Goal: Task Accomplishment & Management: Manage account settings

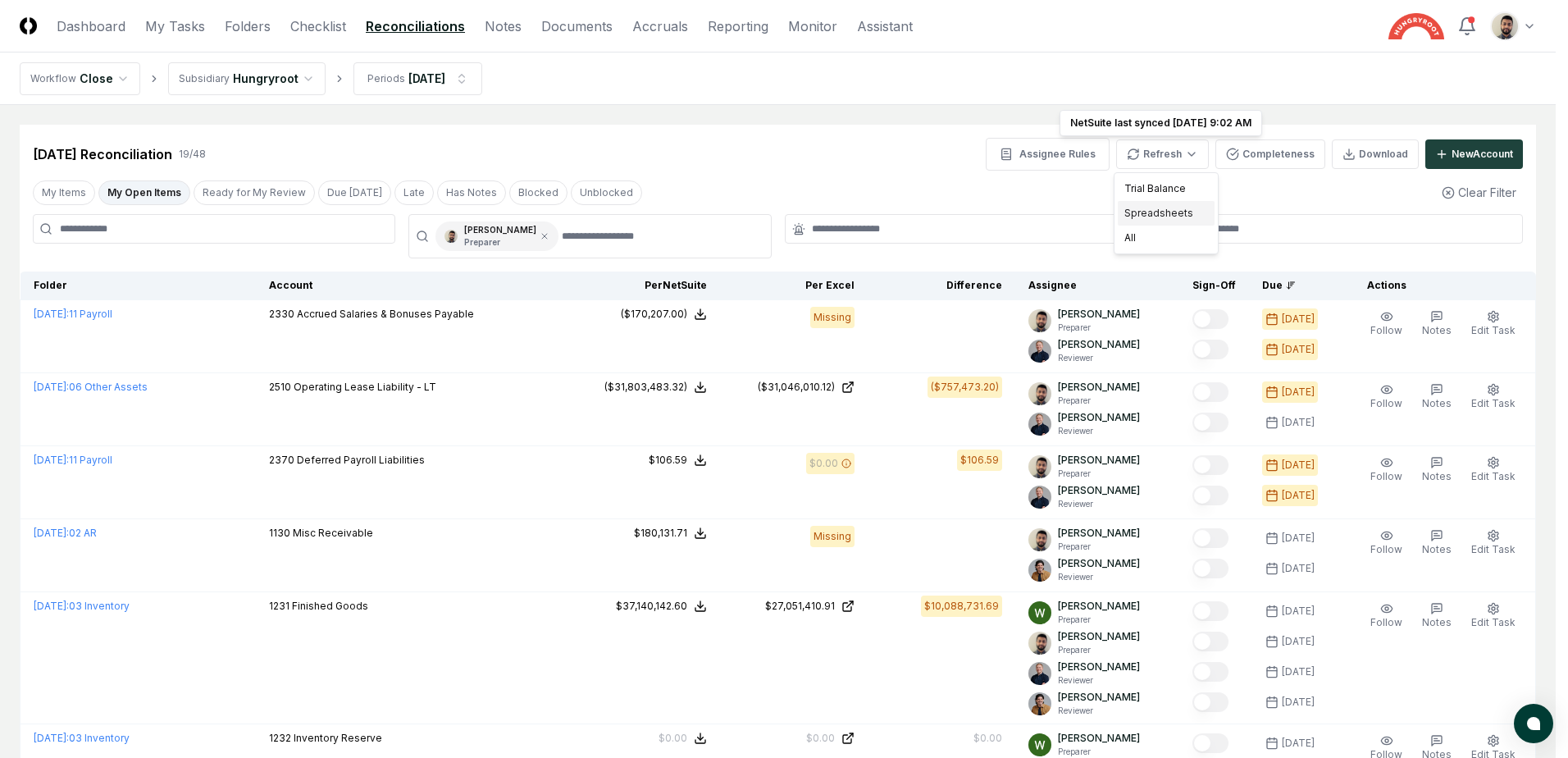
click at [1164, 220] on div "Spreadsheets" at bounding box center [1166, 213] width 96 height 24
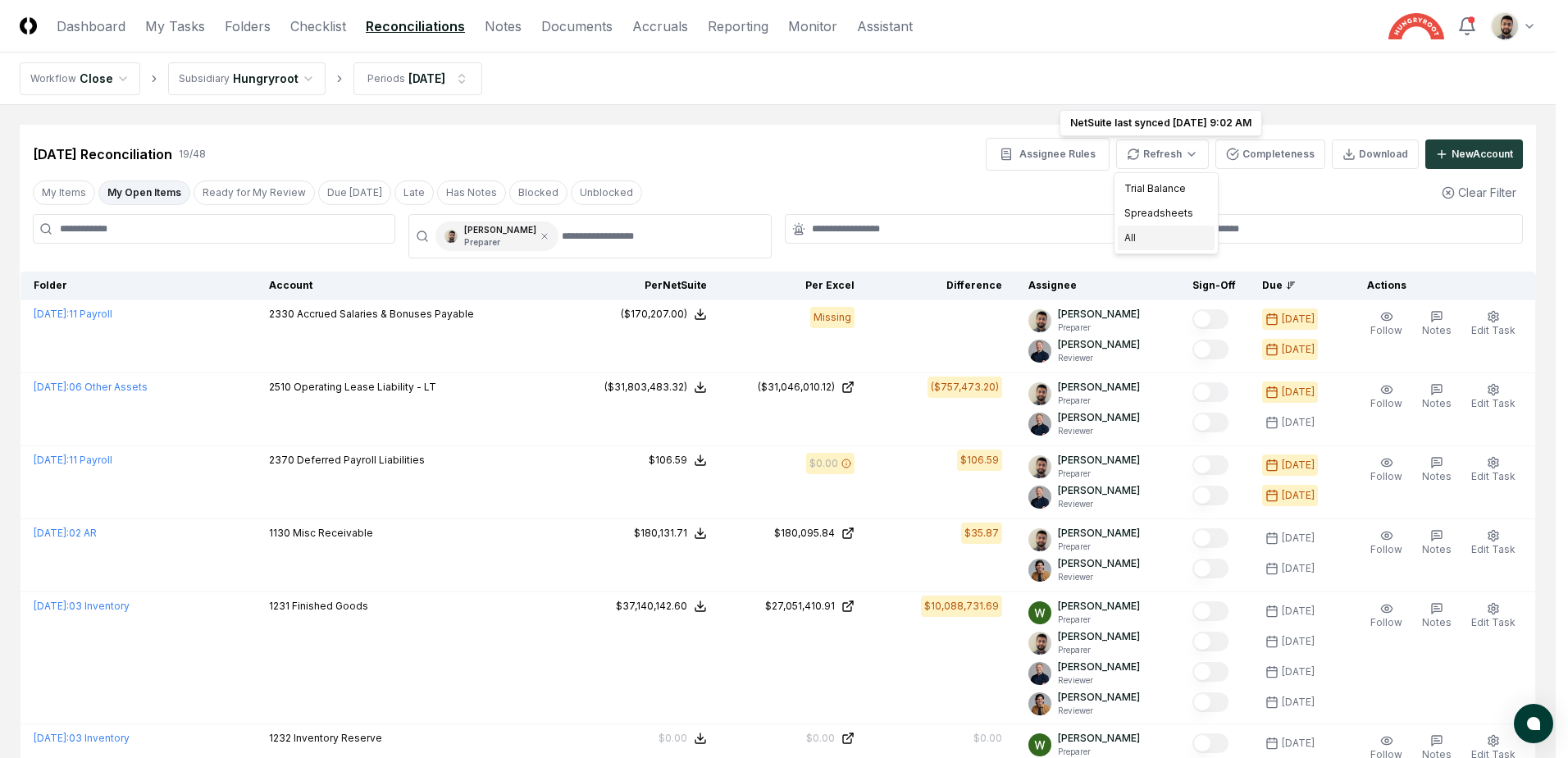
click at [1158, 241] on div "All" at bounding box center [1166, 237] width 96 height 24
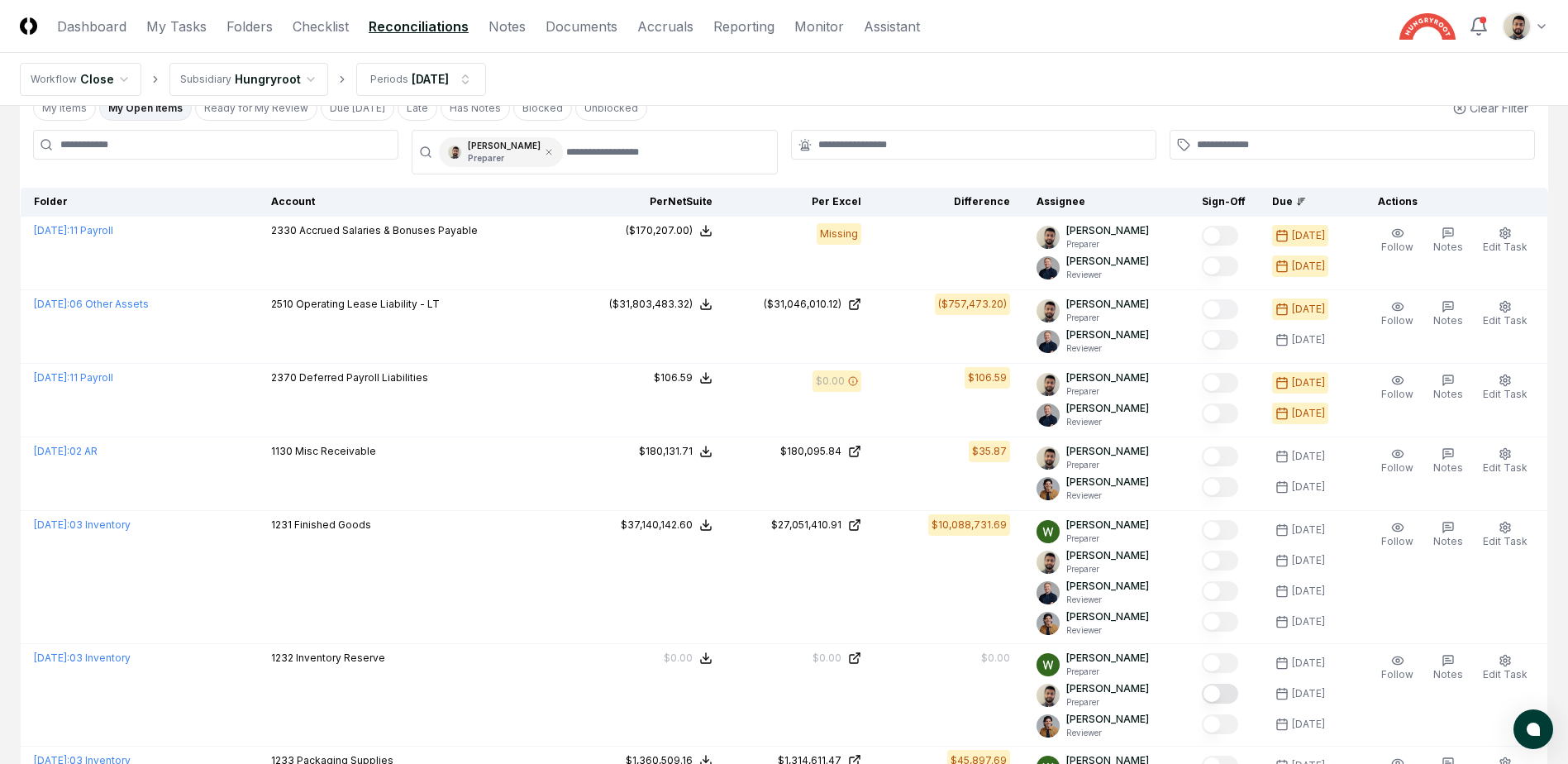
scroll to position [166, 0]
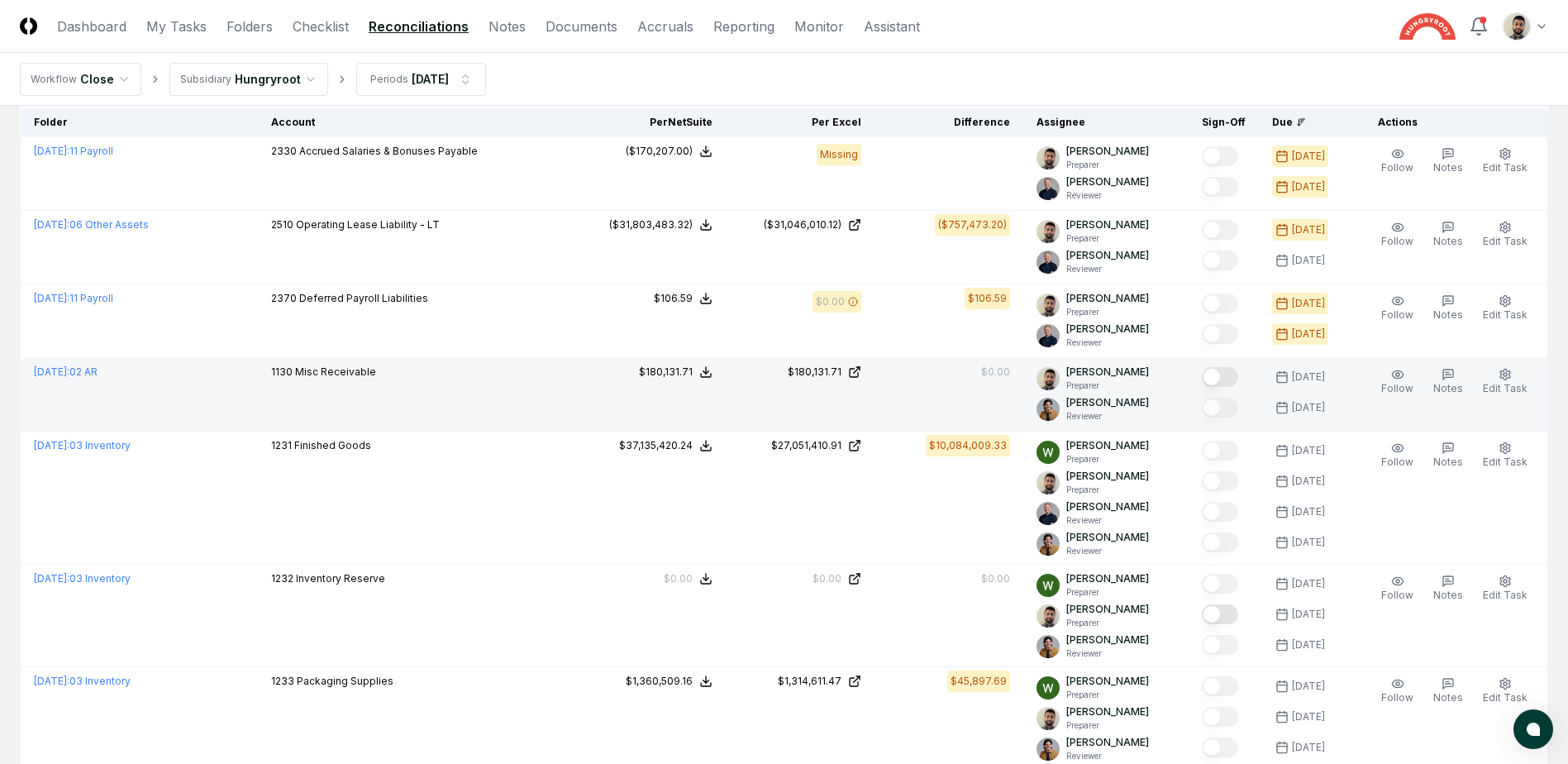
click at [1238, 368] on button "Mark complete" at bounding box center [1219, 376] width 36 height 19
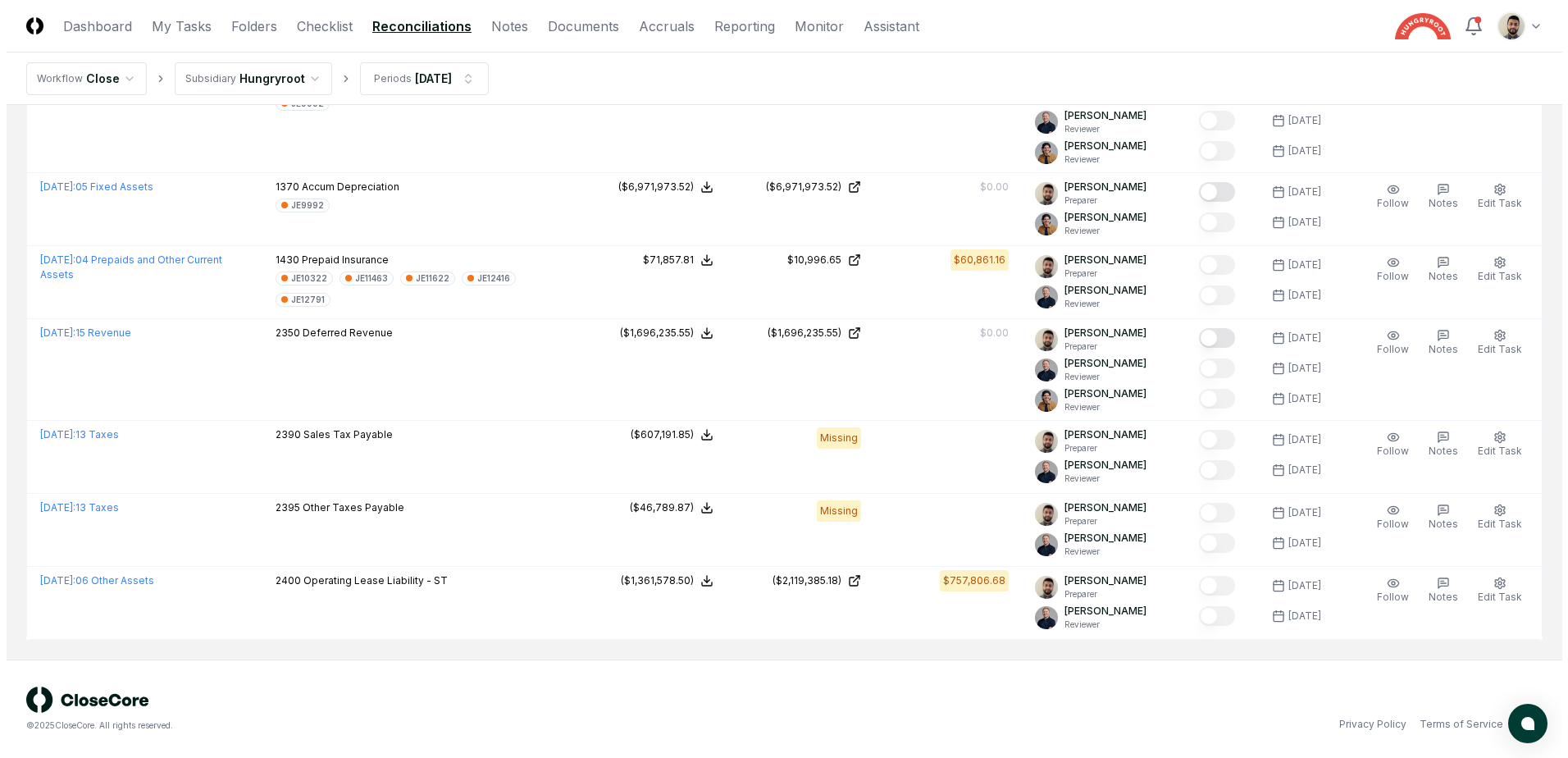
scroll to position [0, 0]
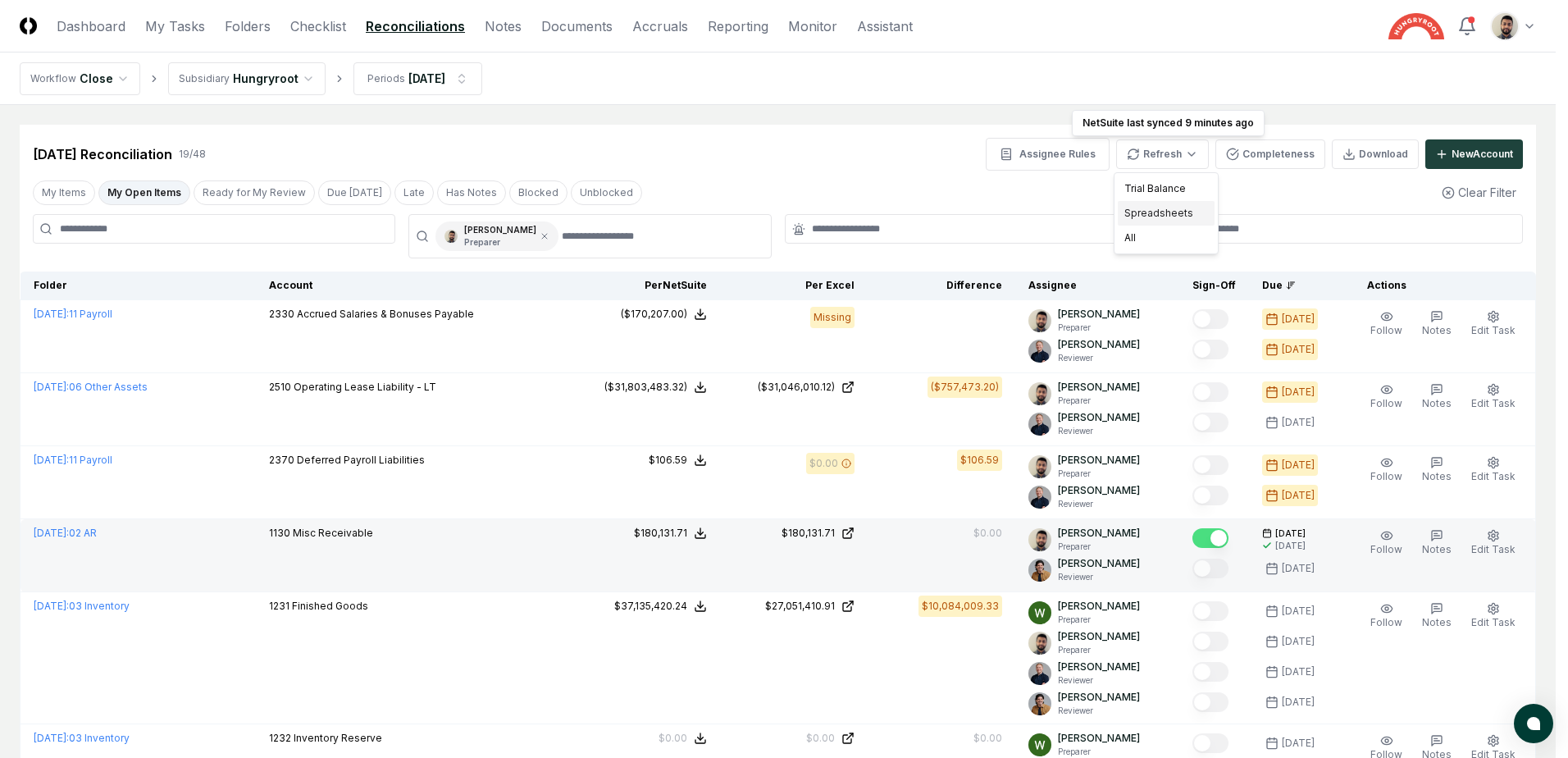
click at [1174, 219] on div "Spreadsheets" at bounding box center [1166, 213] width 96 height 24
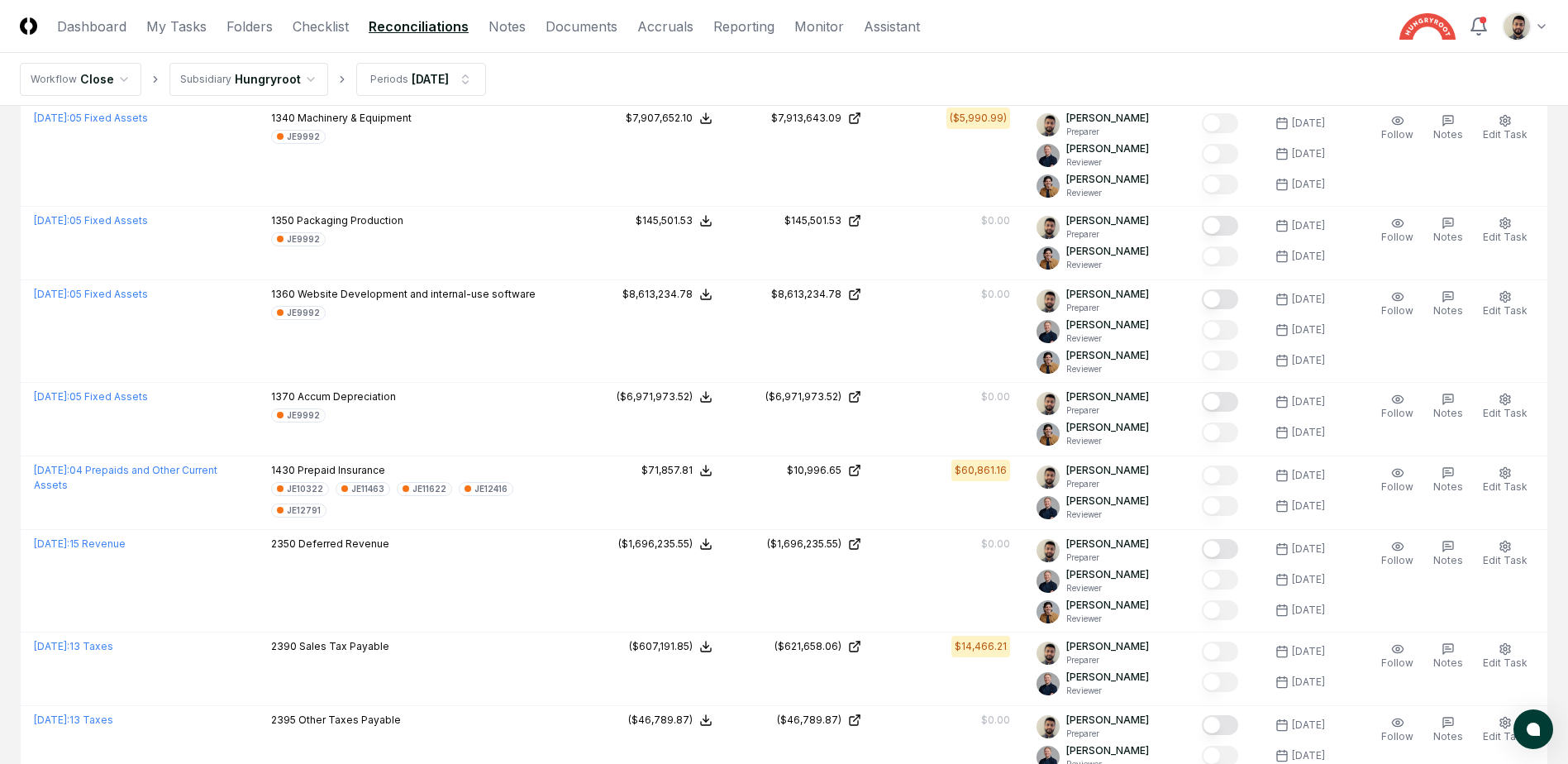
scroll to position [1289, 0]
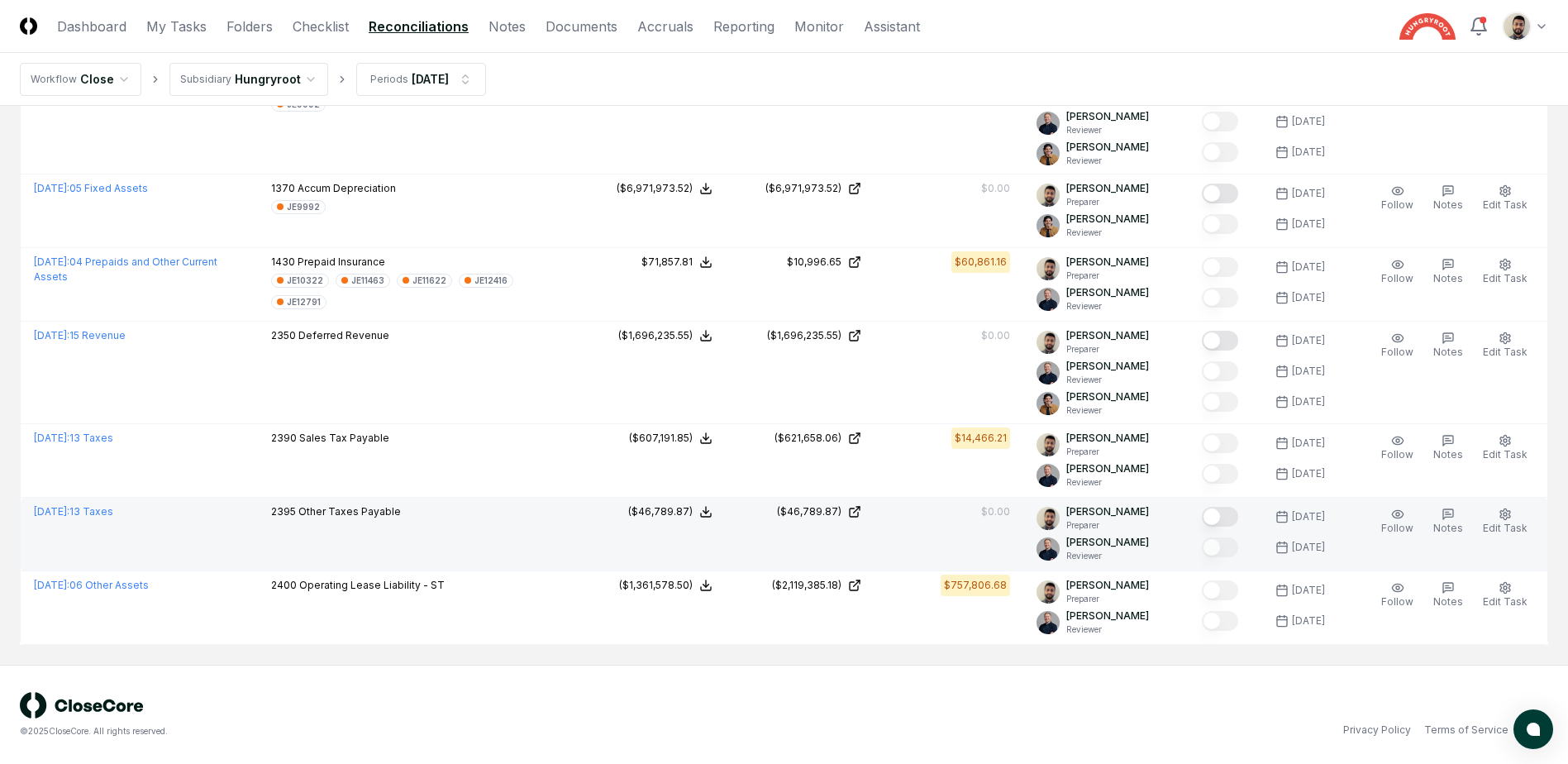
click at [1238, 522] on button "Mark complete" at bounding box center [1219, 516] width 36 height 19
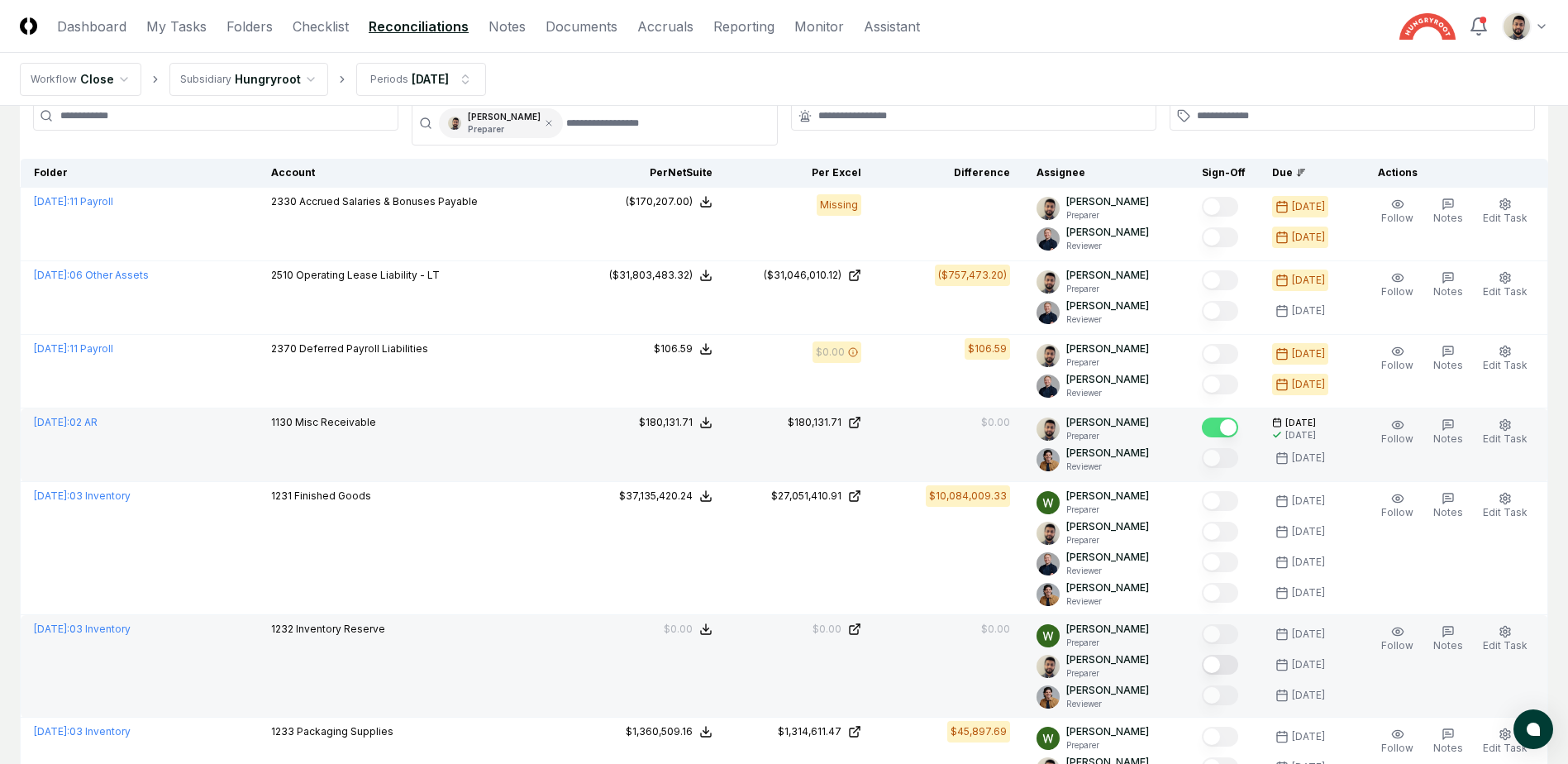
scroll to position [0, 0]
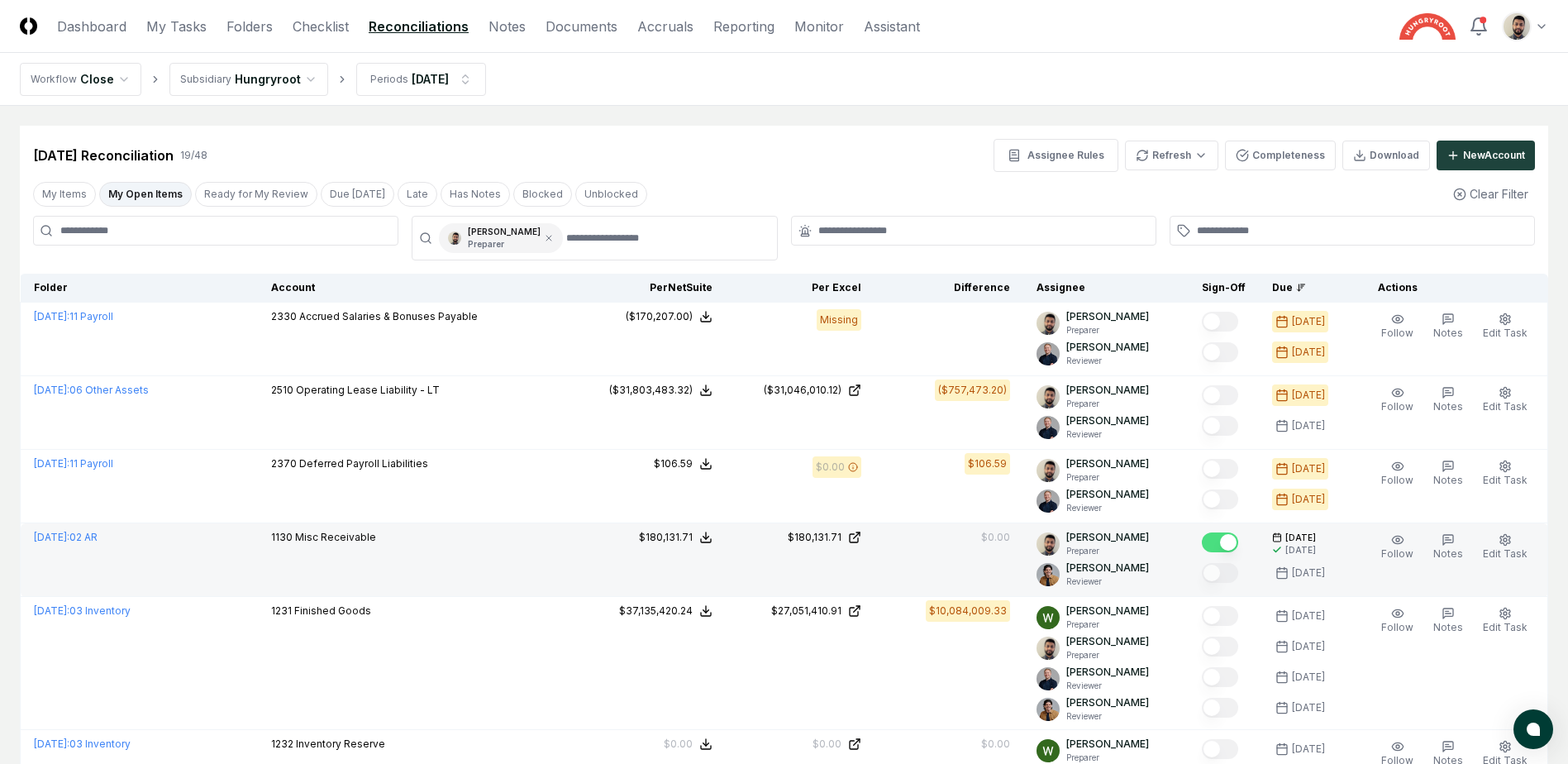
click at [161, 199] on button "My Open Items" at bounding box center [145, 194] width 93 height 25
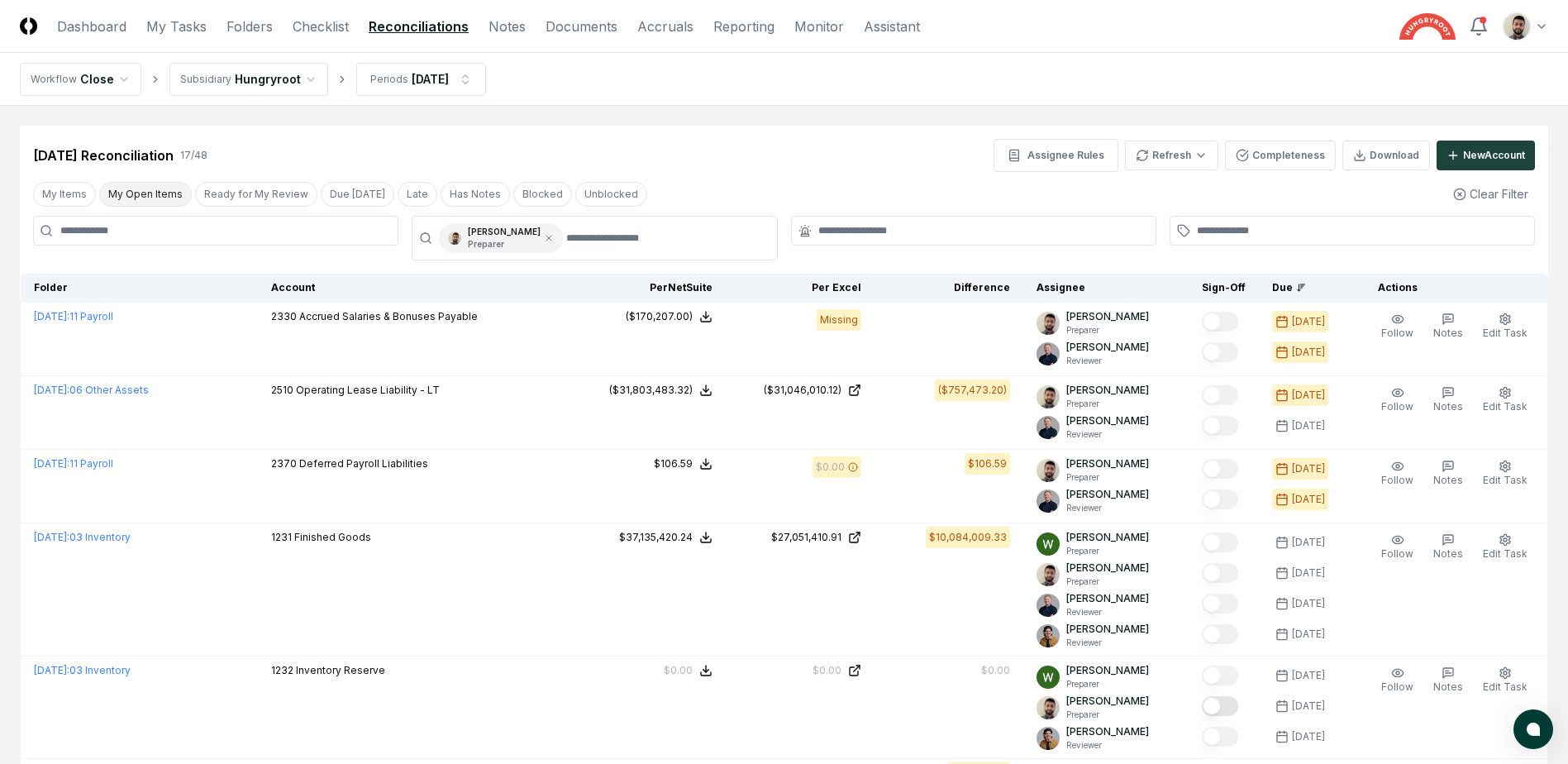
click at [161, 199] on button "My Open Items" at bounding box center [145, 194] width 93 height 25
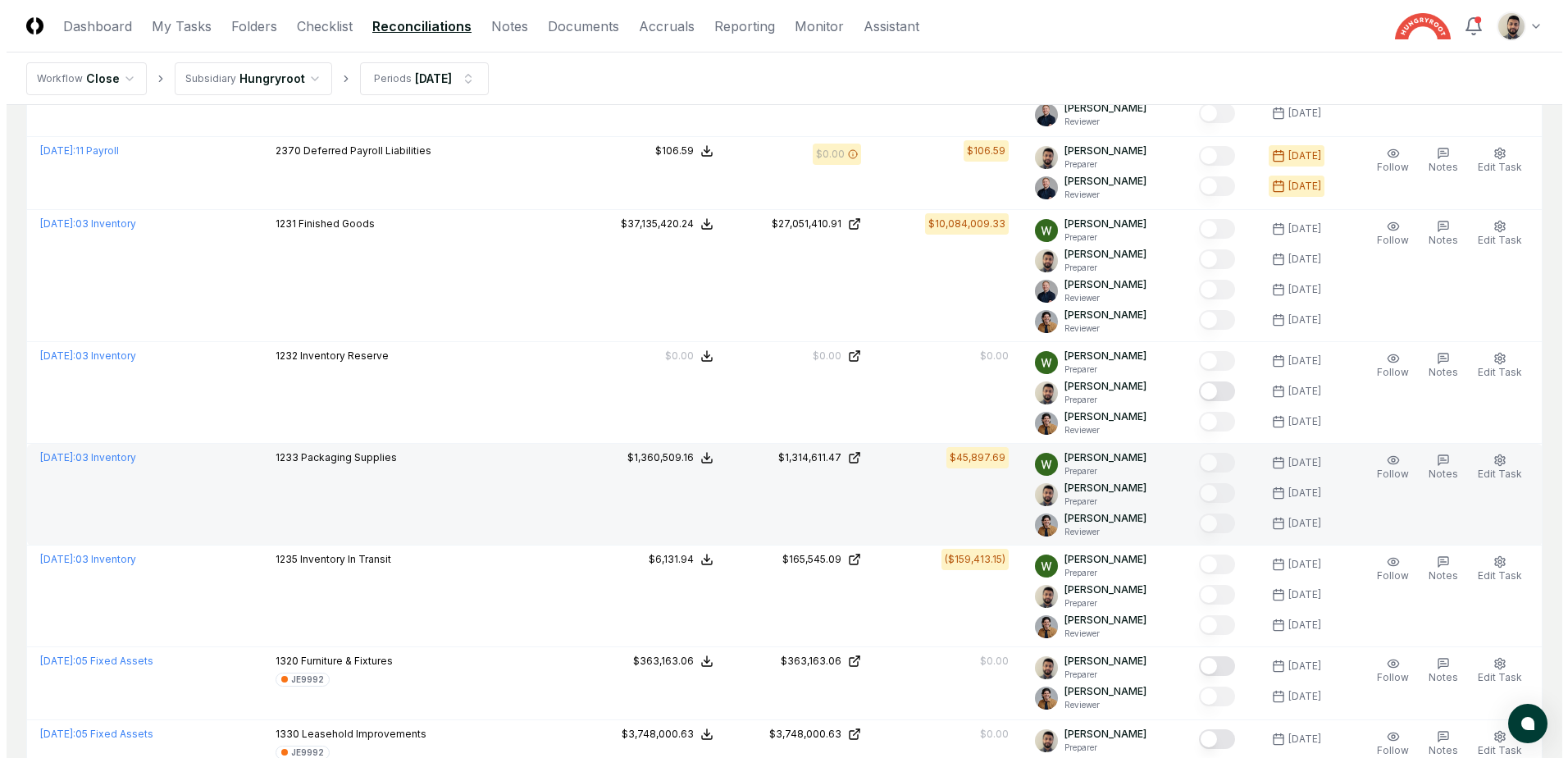
scroll to position [328, 0]
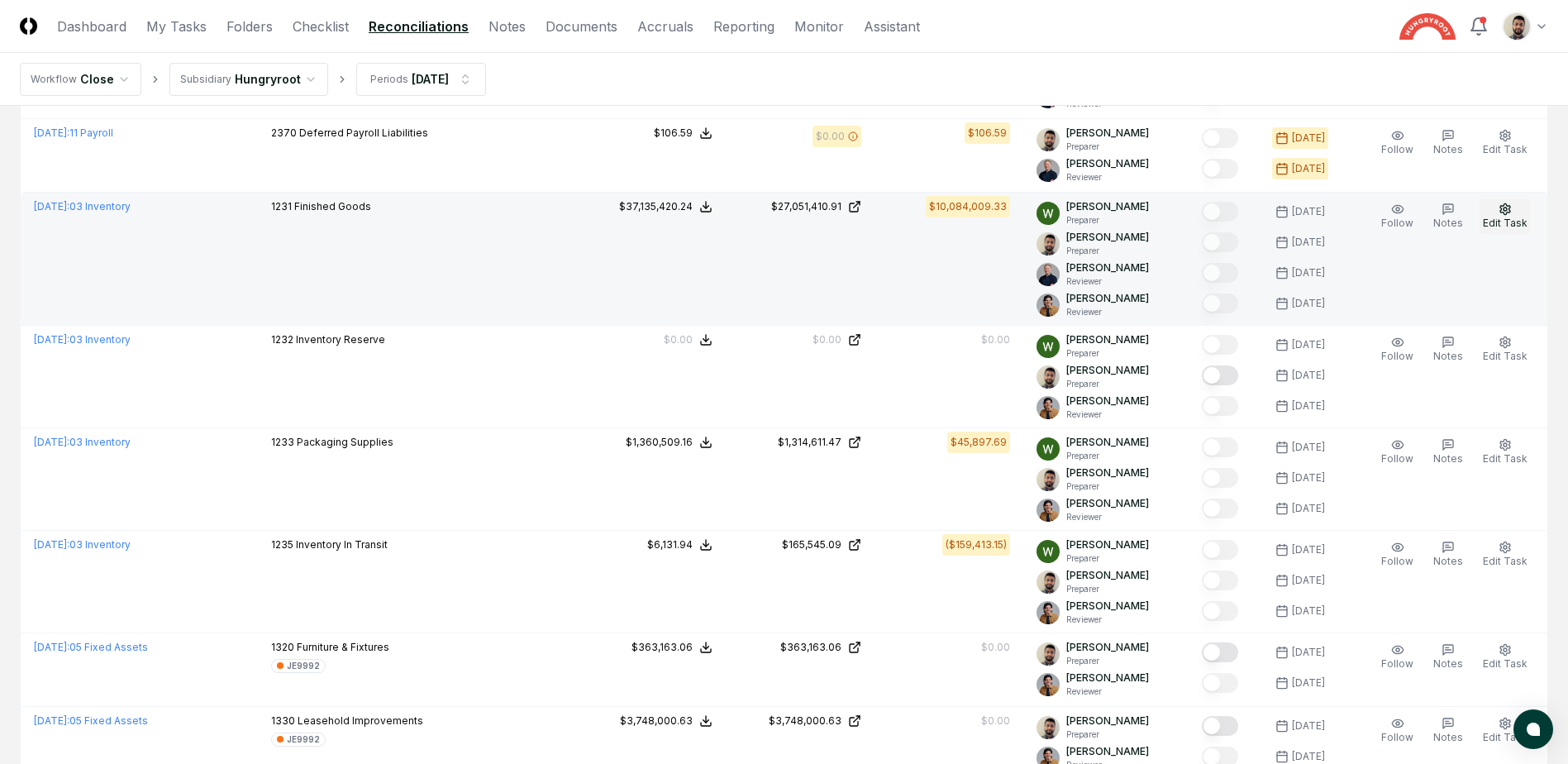
click at [1518, 217] on span "Edit Task" at bounding box center [1505, 222] width 45 height 13
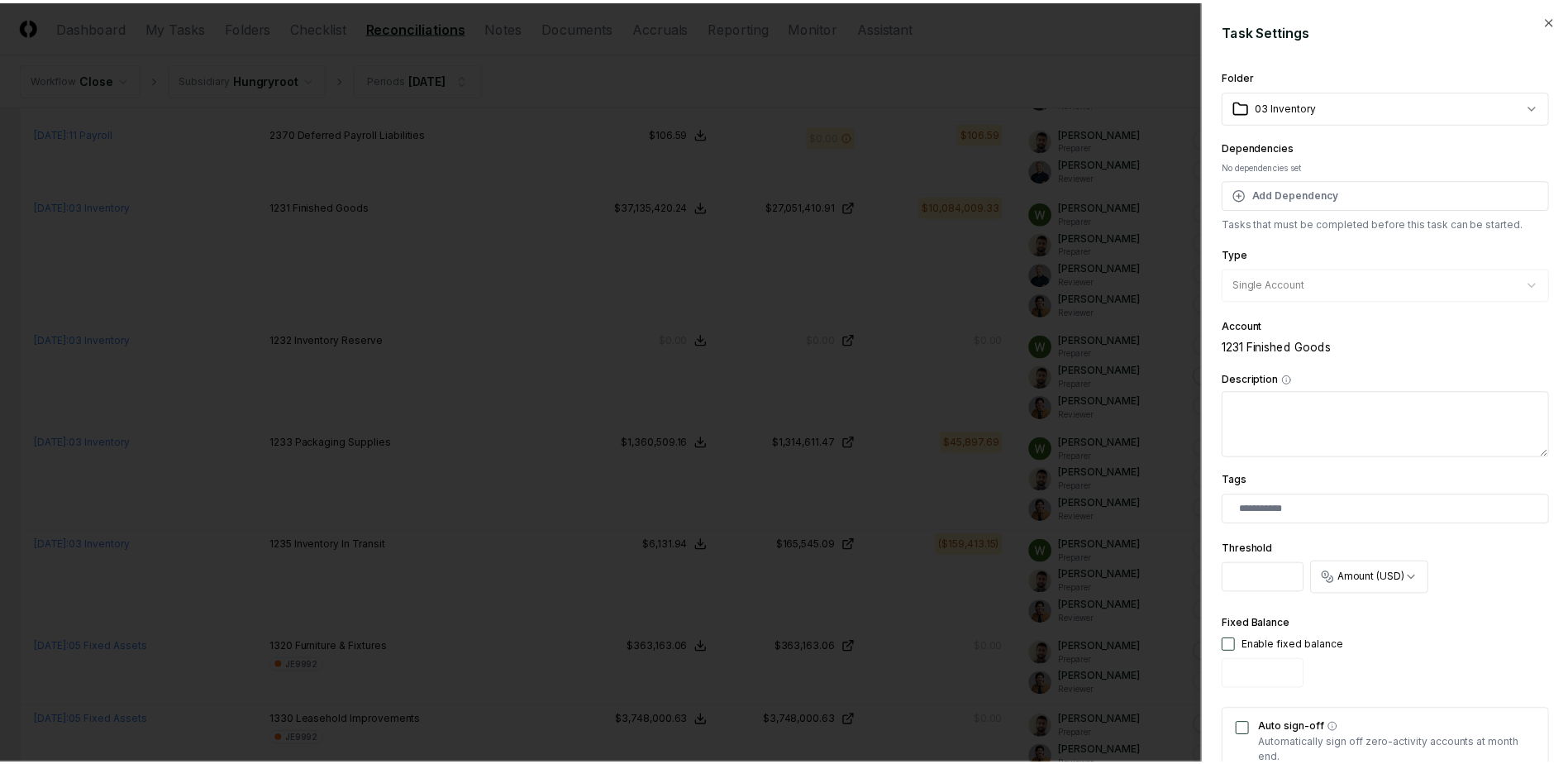
scroll to position [413, 0]
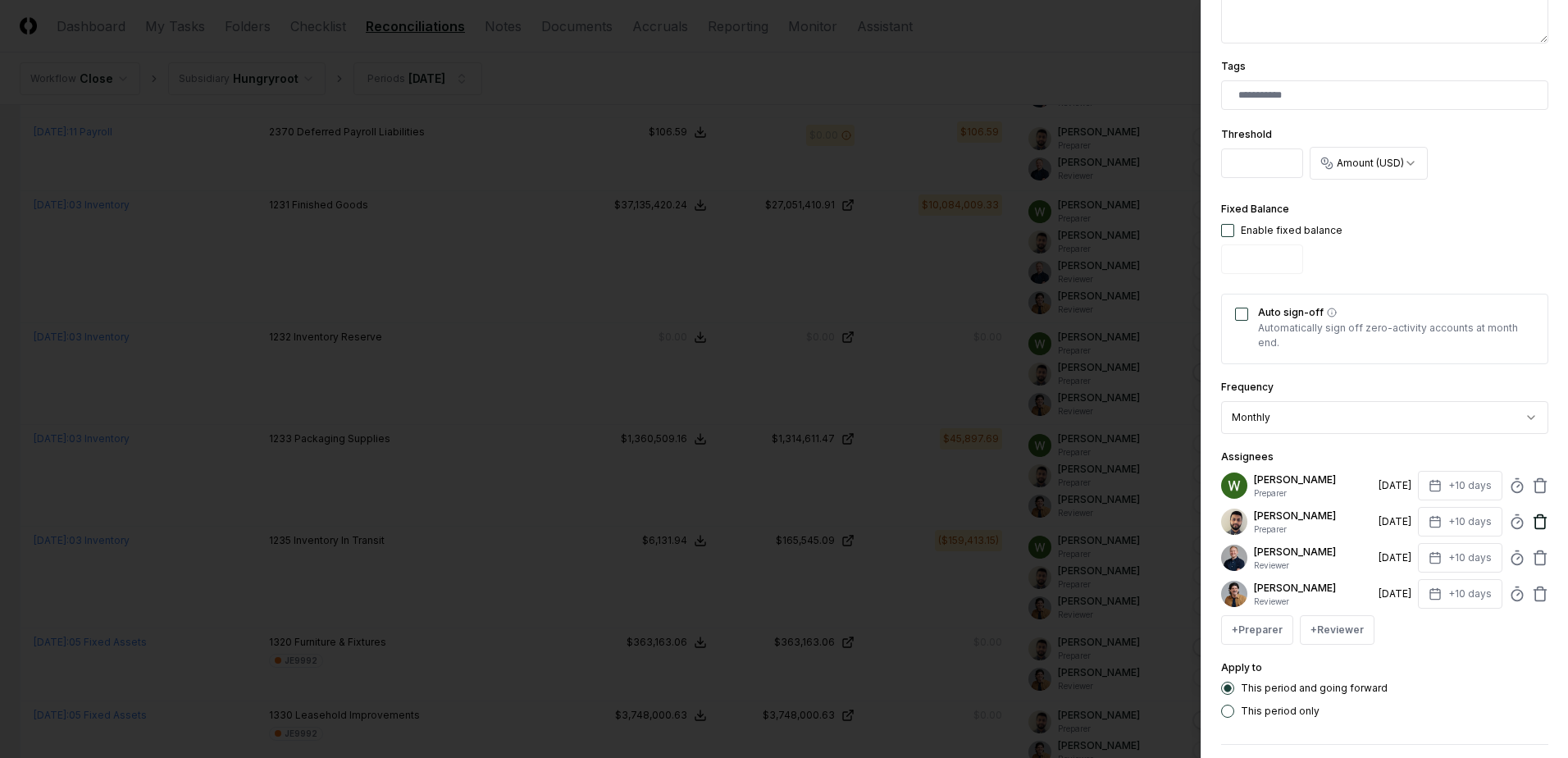
click at [1535, 522] on icon at bounding box center [1540, 522] width 10 height 11
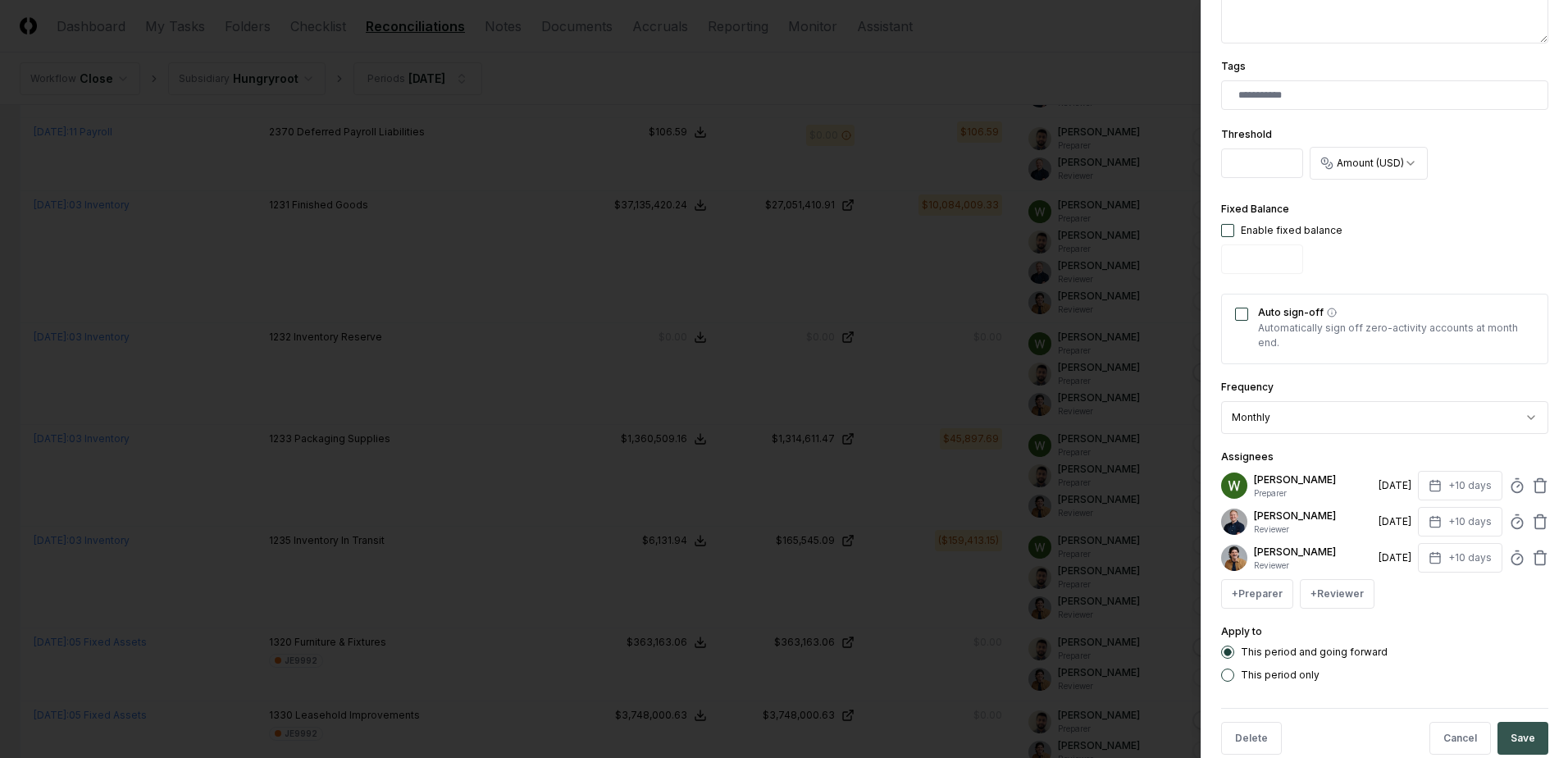
click at [1510, 740] on button "Save" at bounding box center [1523, 738] width 51 height 33
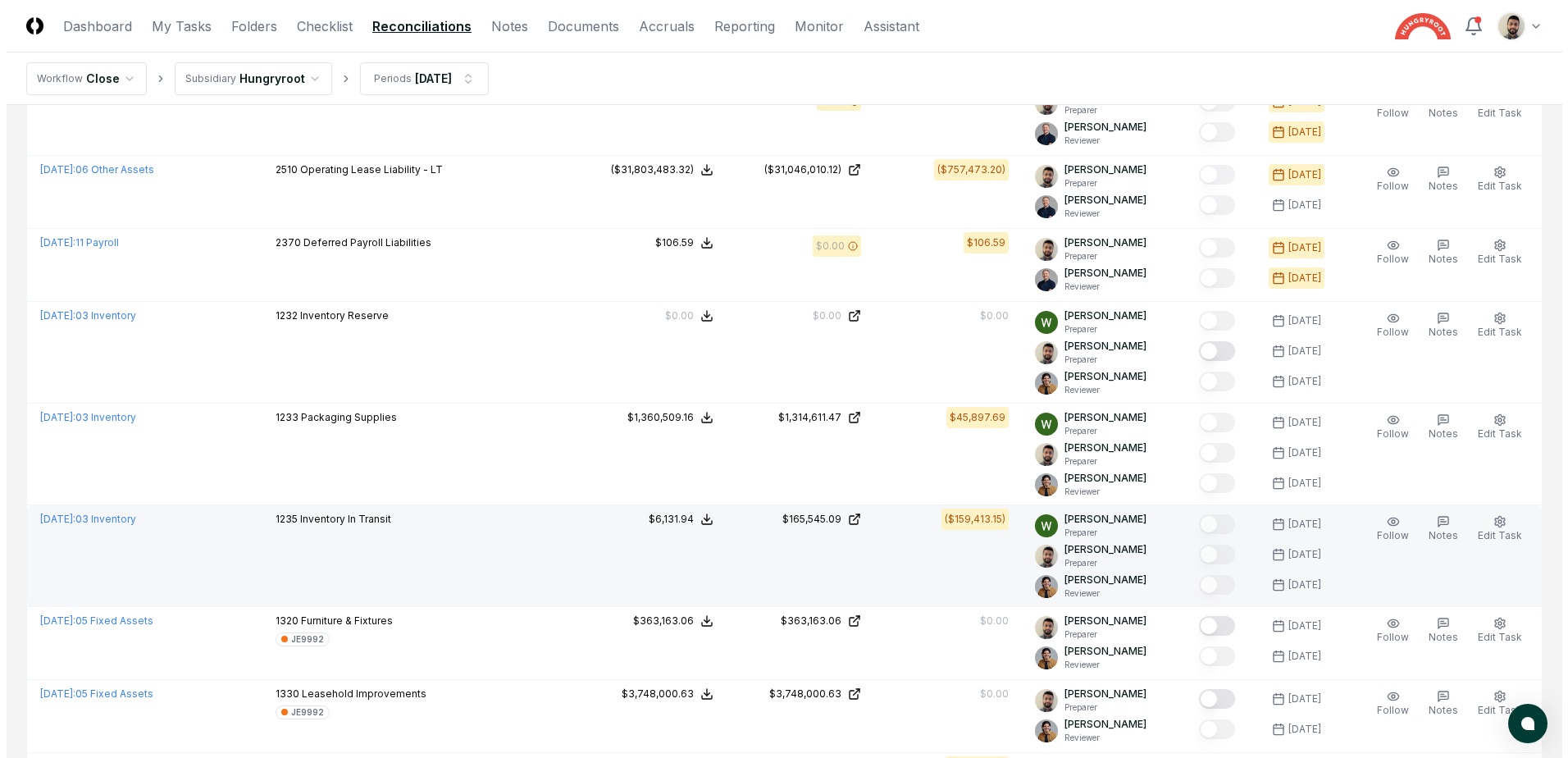
scroll to position [246, 0]
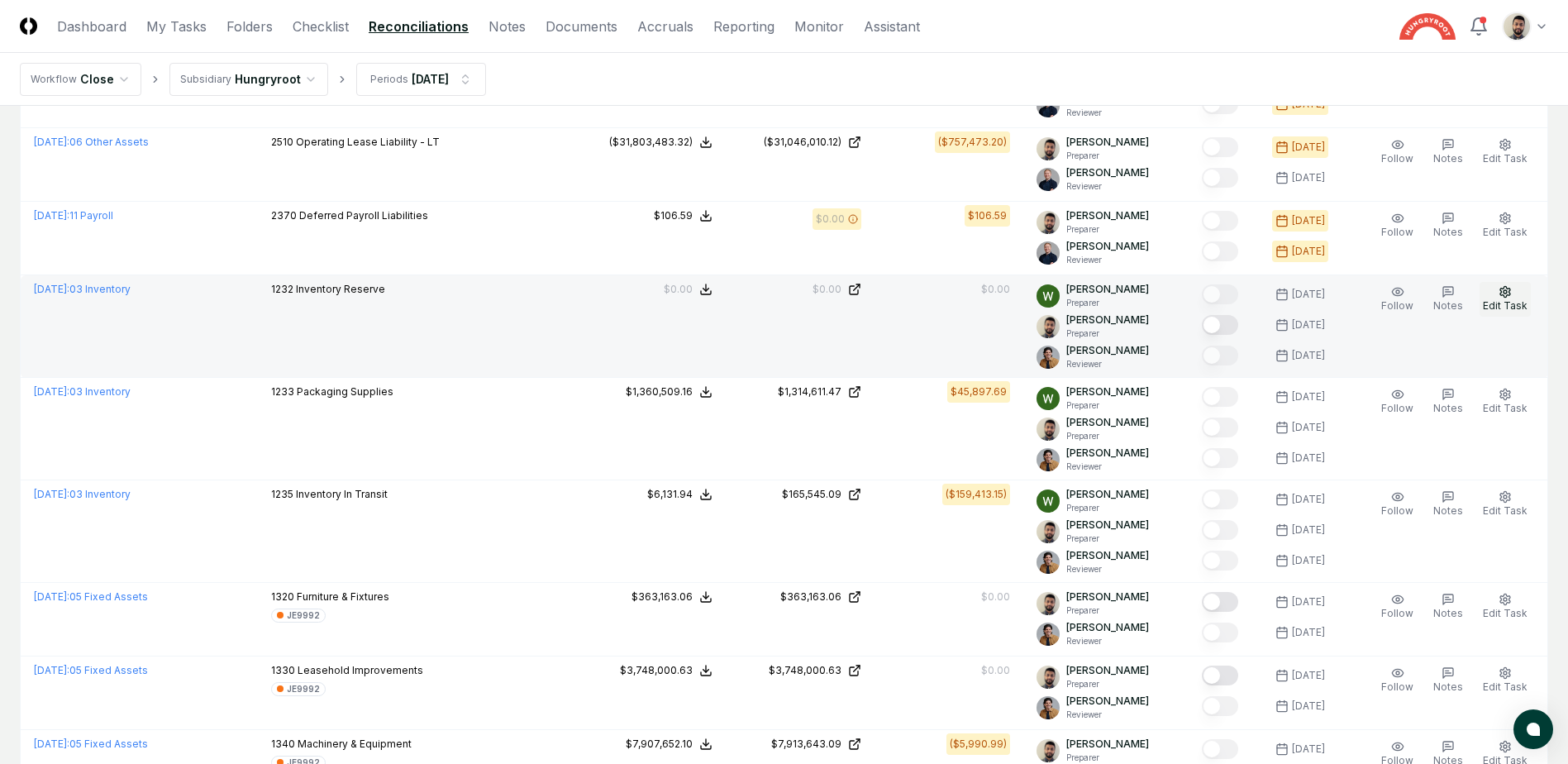
click at [1500, 301] on span "Edit Task" at bounding box center [1505, 305] width 45 height 13
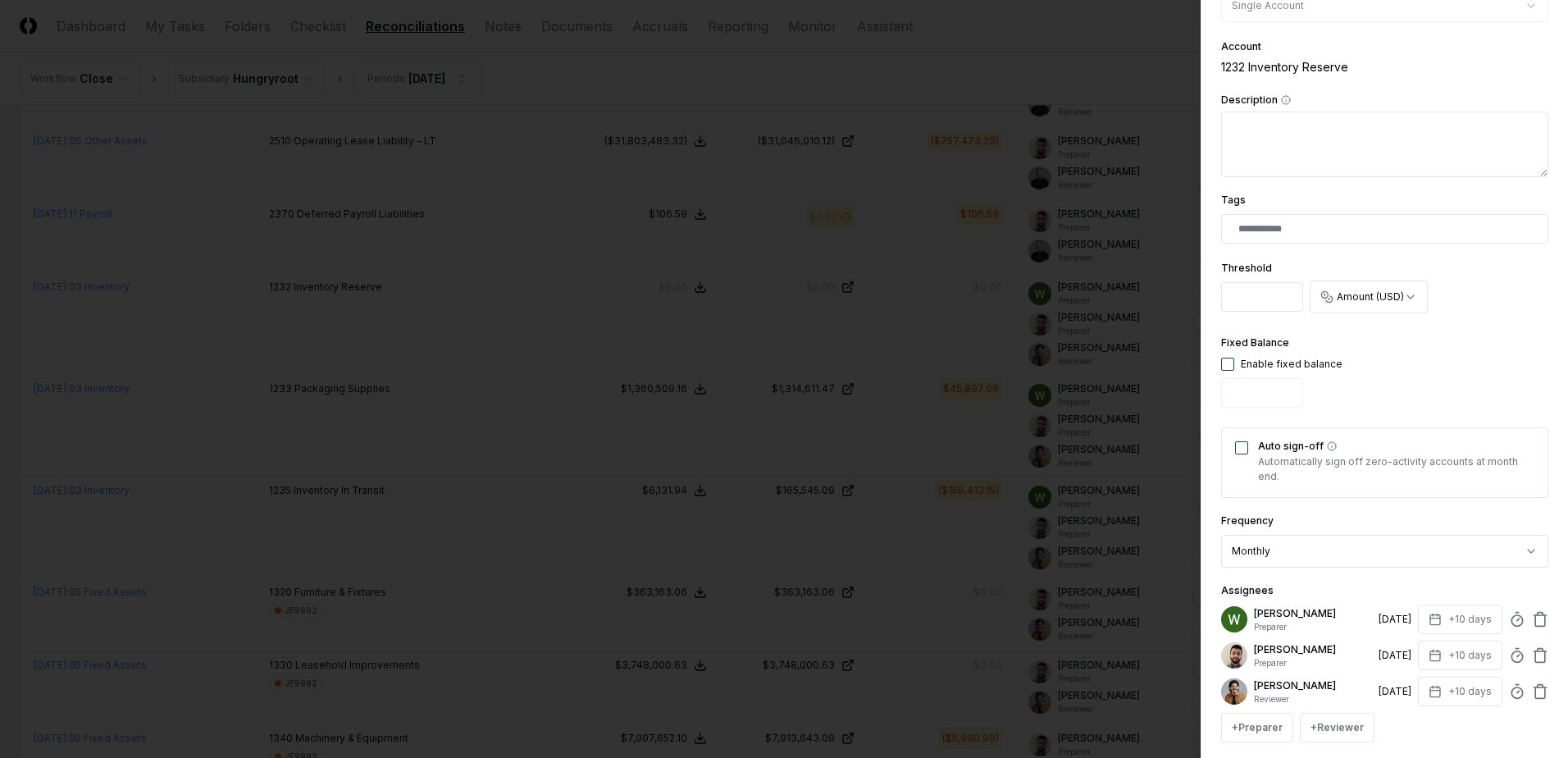
scroll to position [328, 0]
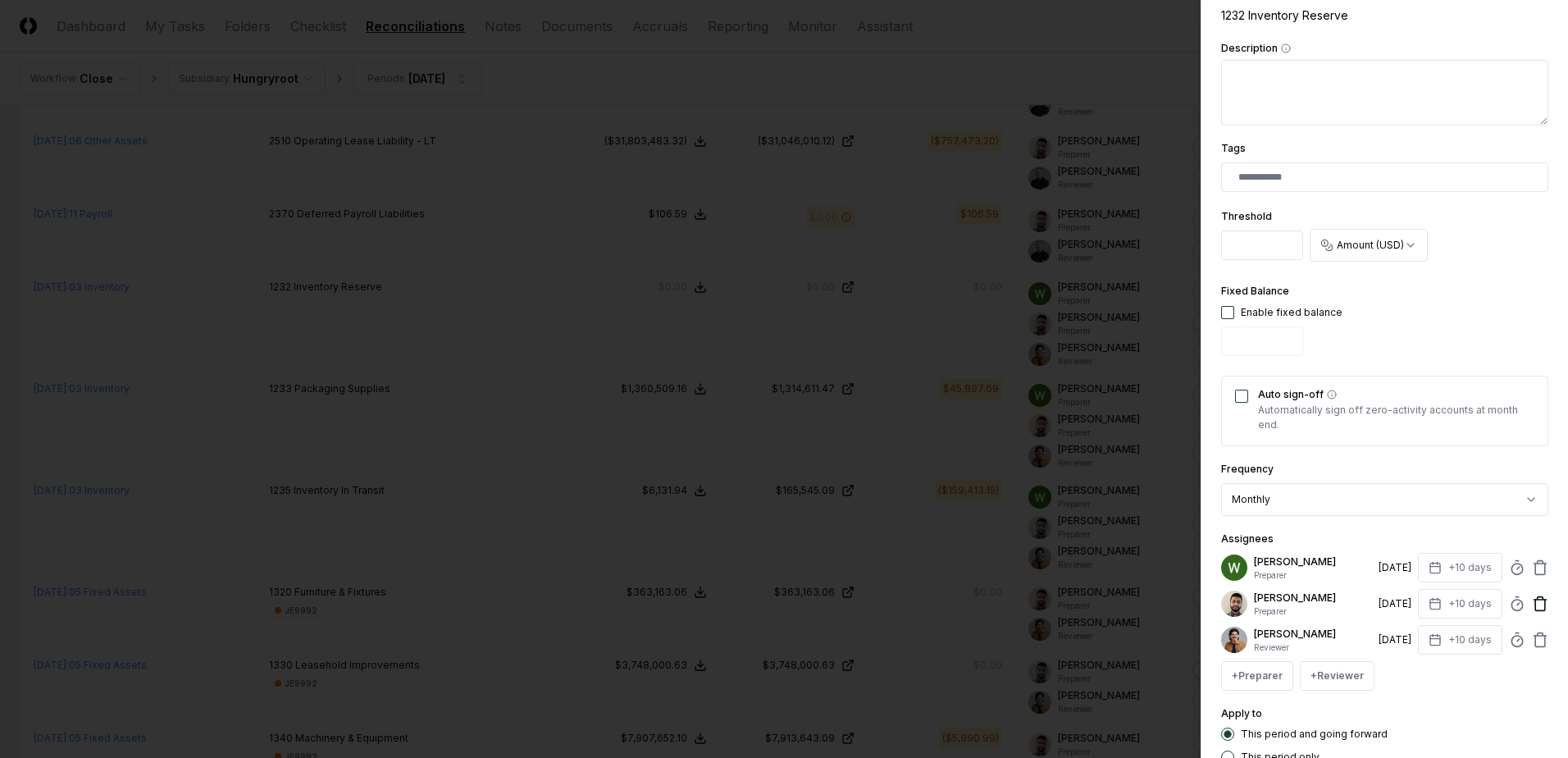
click at [1535, 605] on icon at bounding box center [1540, 605] width 10 height 11
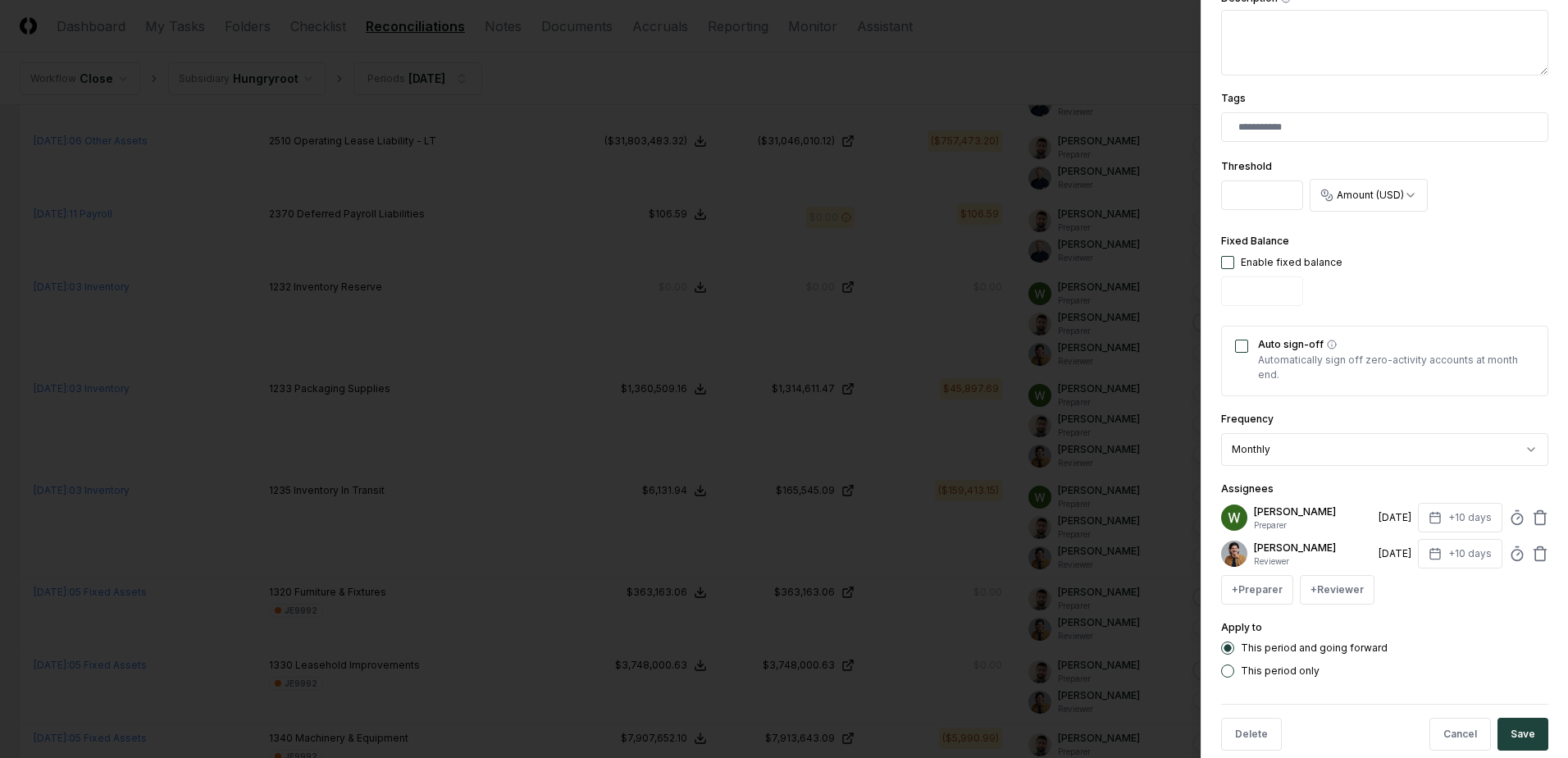
scroll to position [403, 0]
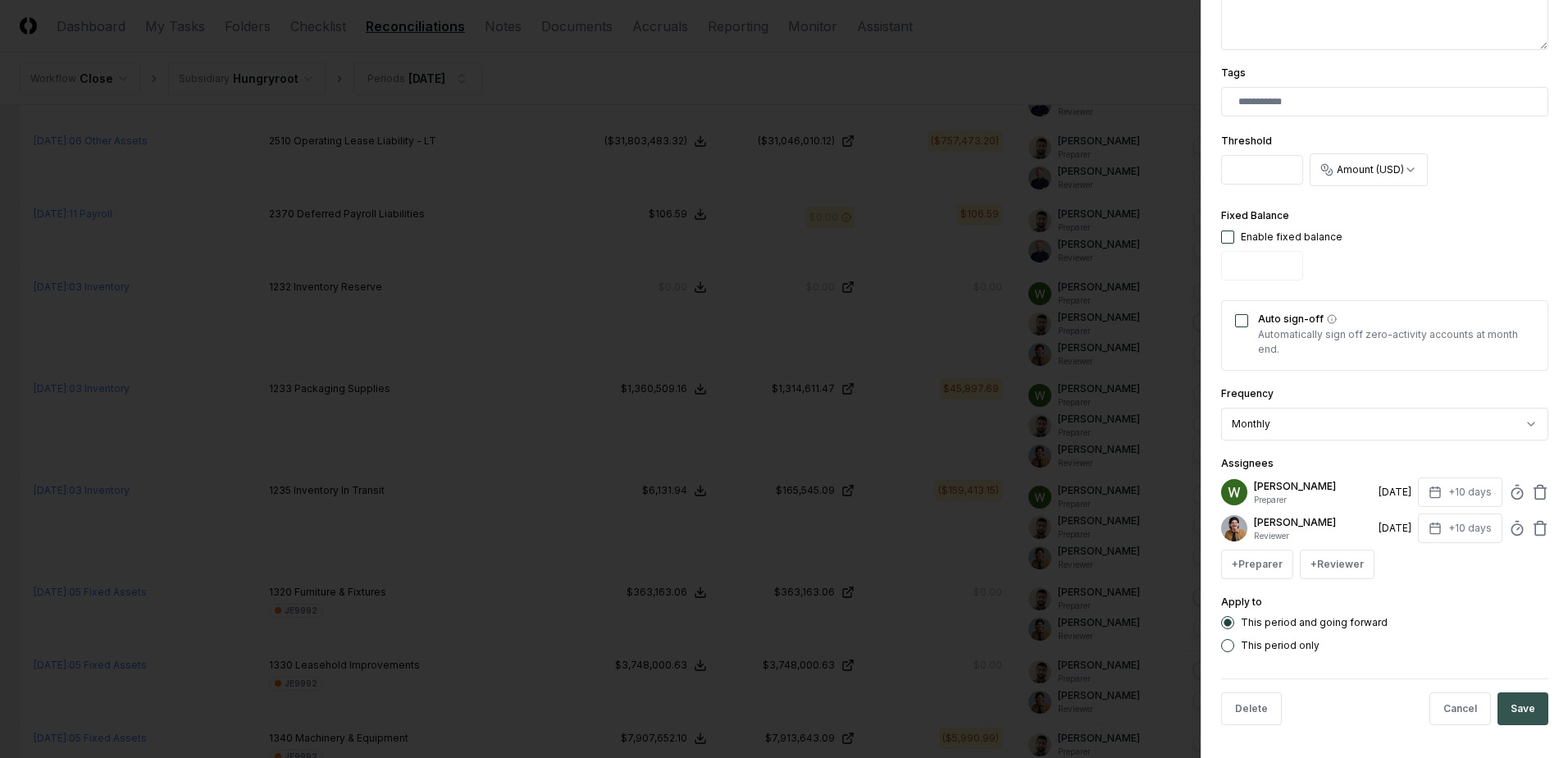
click at [1503, 706] on button "Save" at bounding box center [1523, 709] width 51 height 33
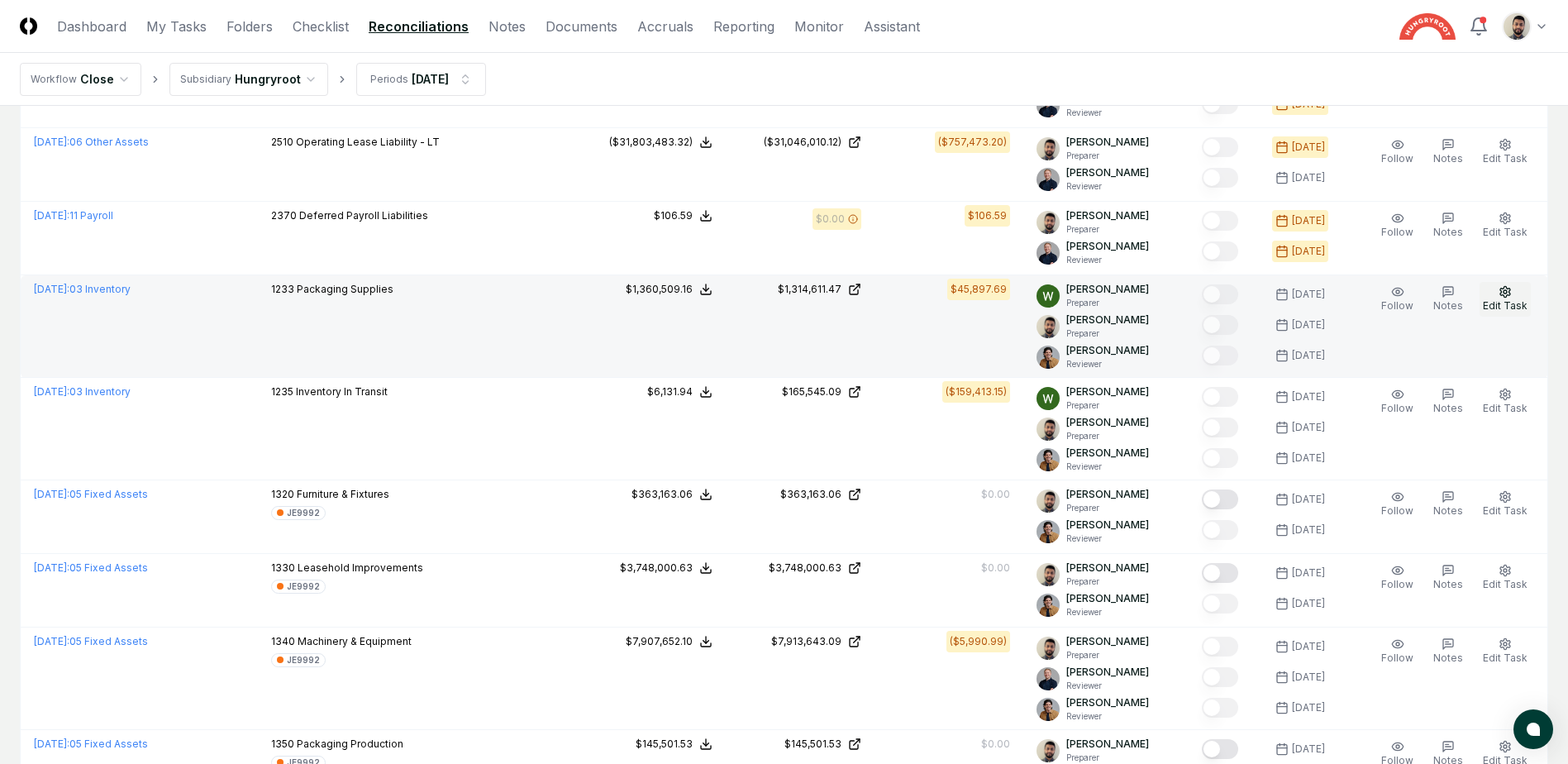
click at [1495, 301] on span "Edit Task" at bounding box center [1505, 305] width 45 height 13
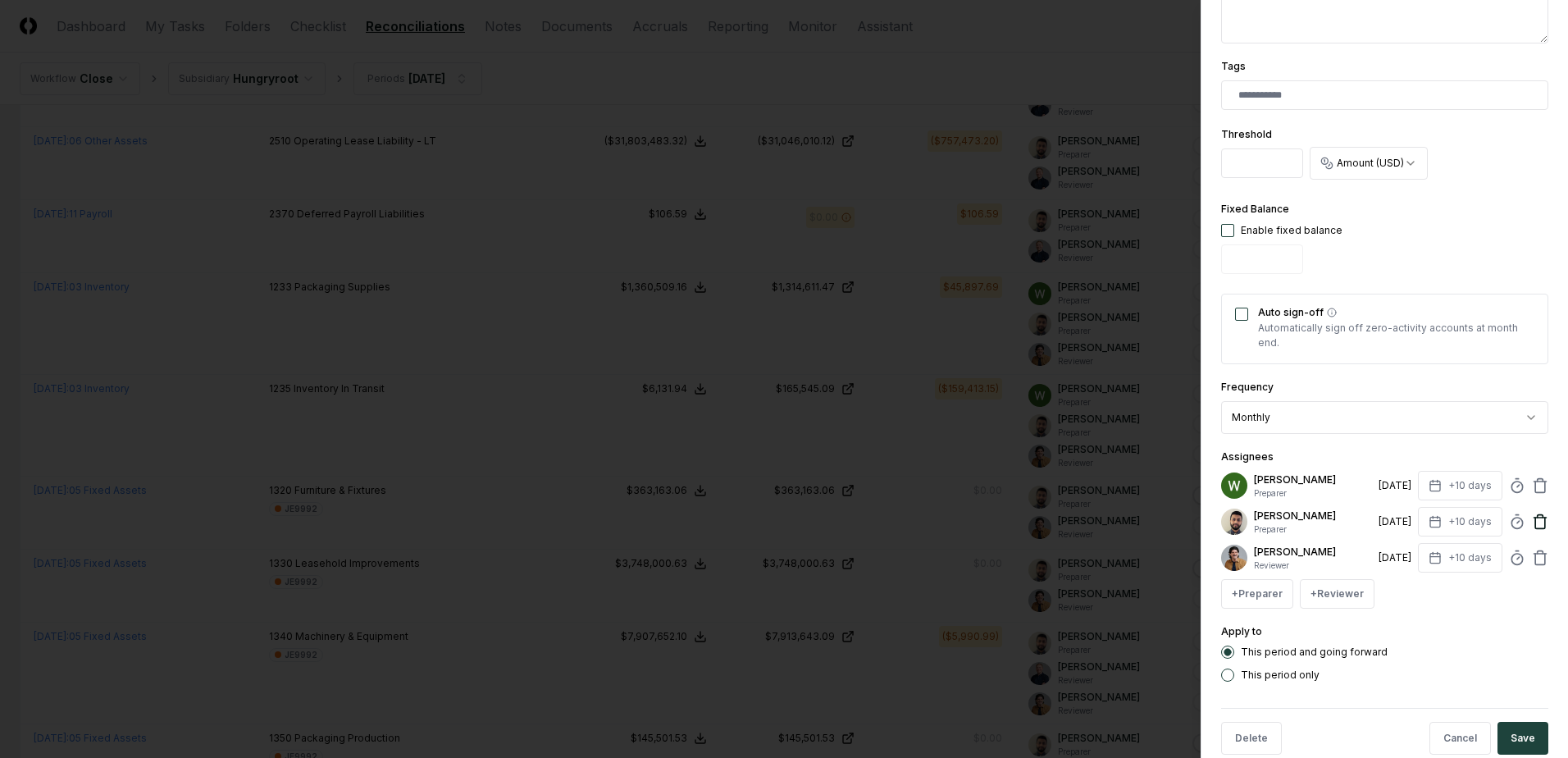
click at [1532, 521] on icon at bounding box center [1540, 522] width 17 height 17
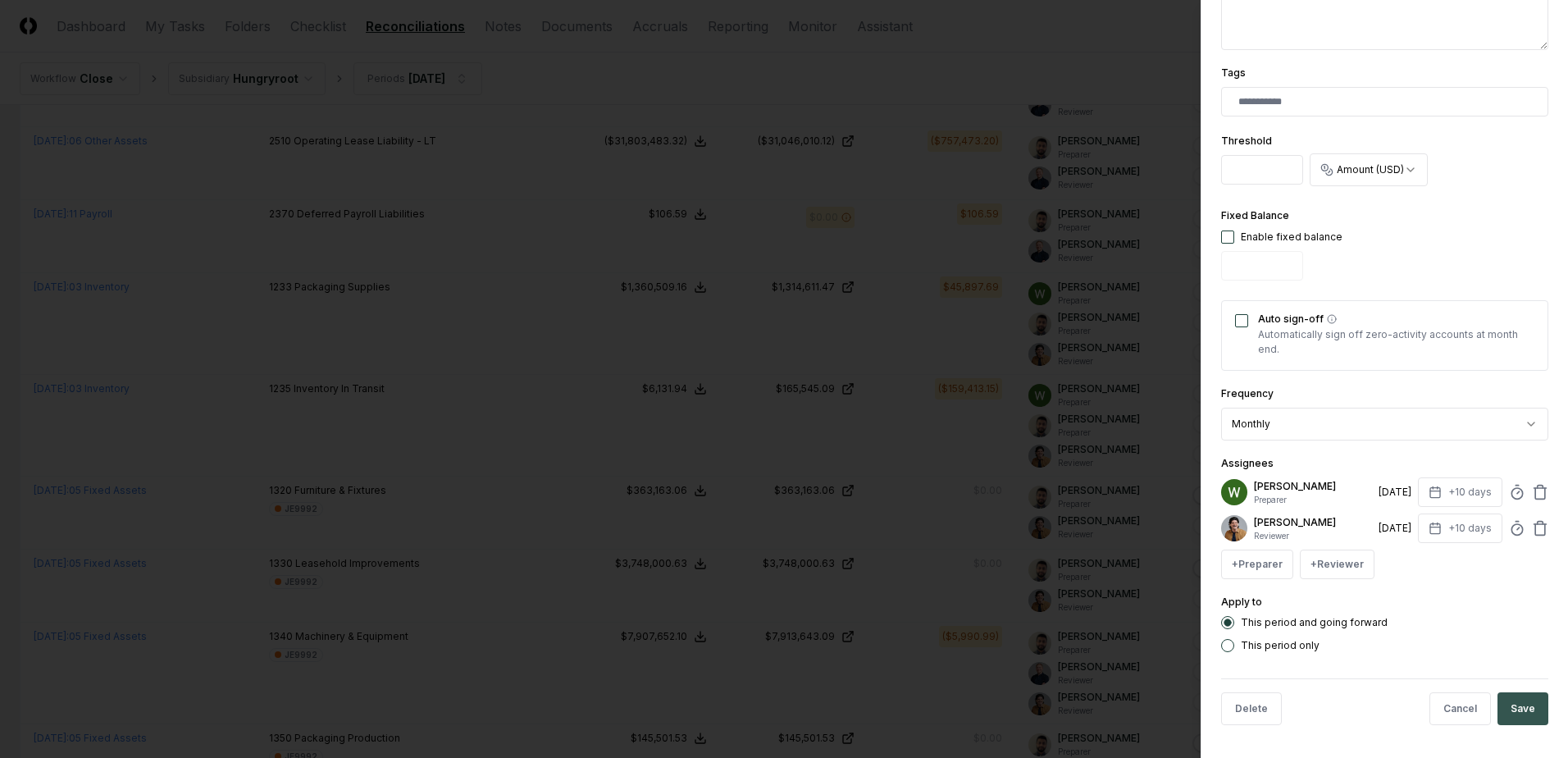
click at [1527, 704] on button "Save" at bounding box center [1523, 709] width 51 height 33
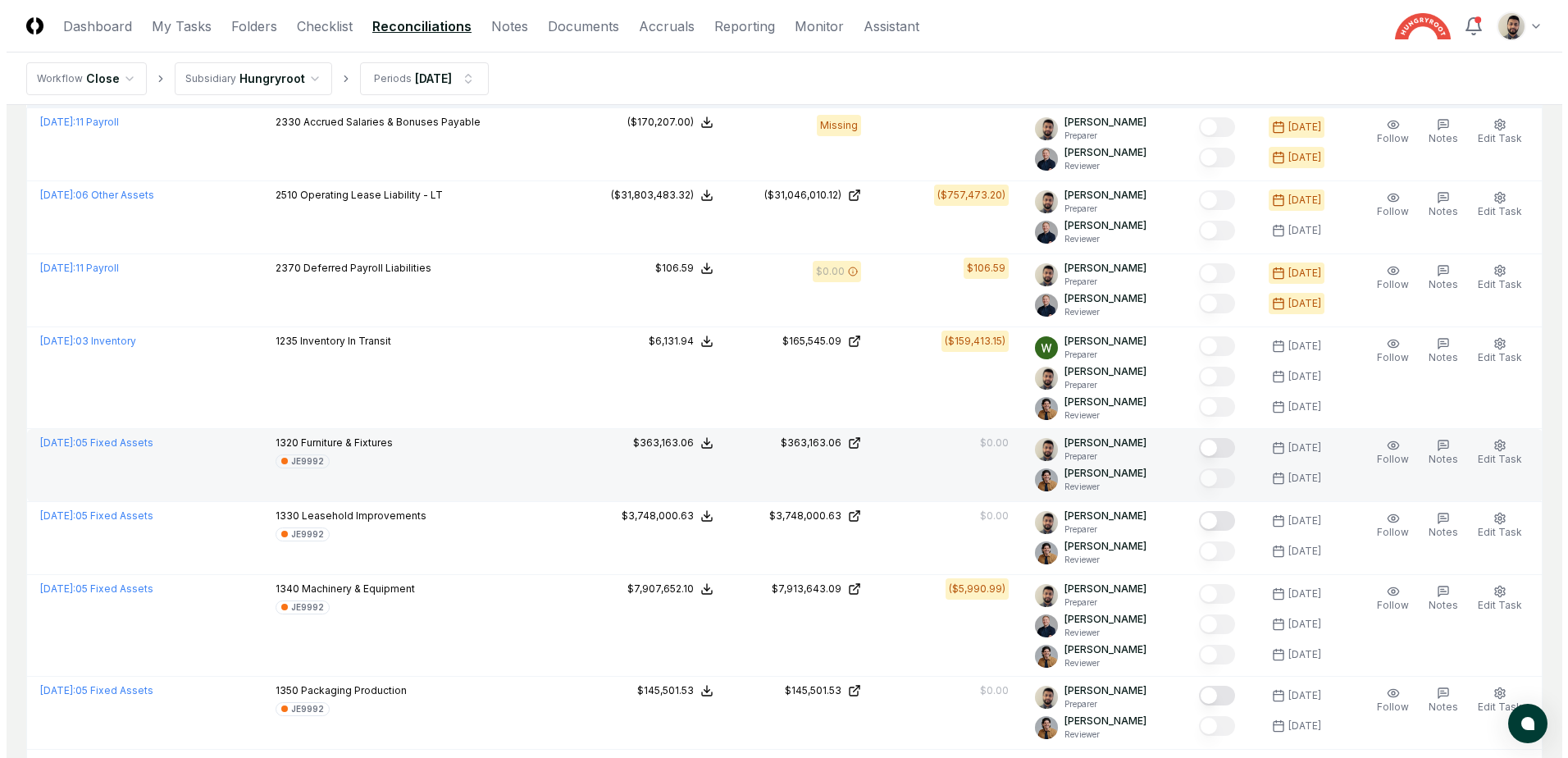
scroll to position [164, 0]
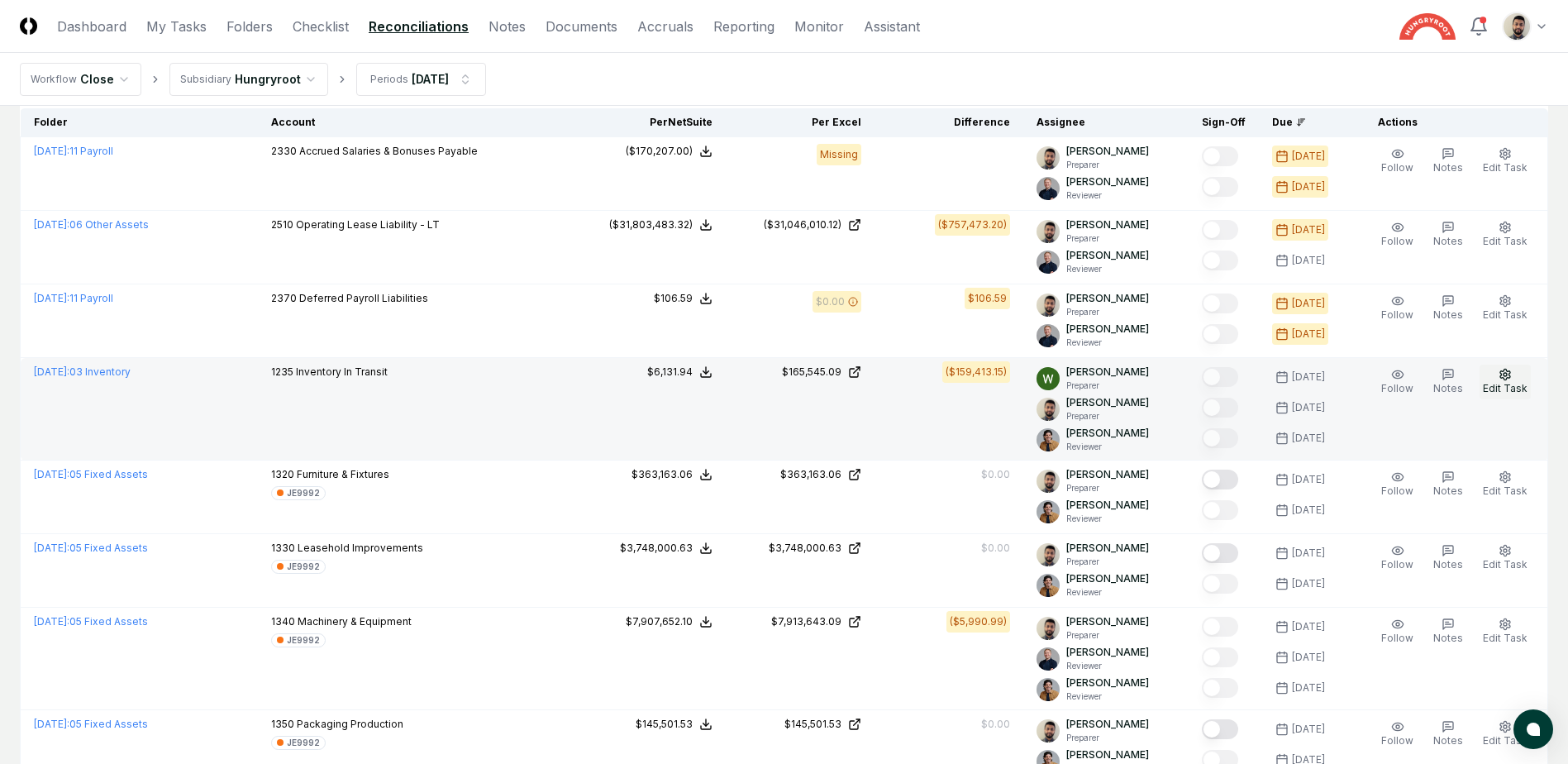
click at [1499, 387] on span "Edit Task" at bounding box center [1505, 388] width 45 height 13
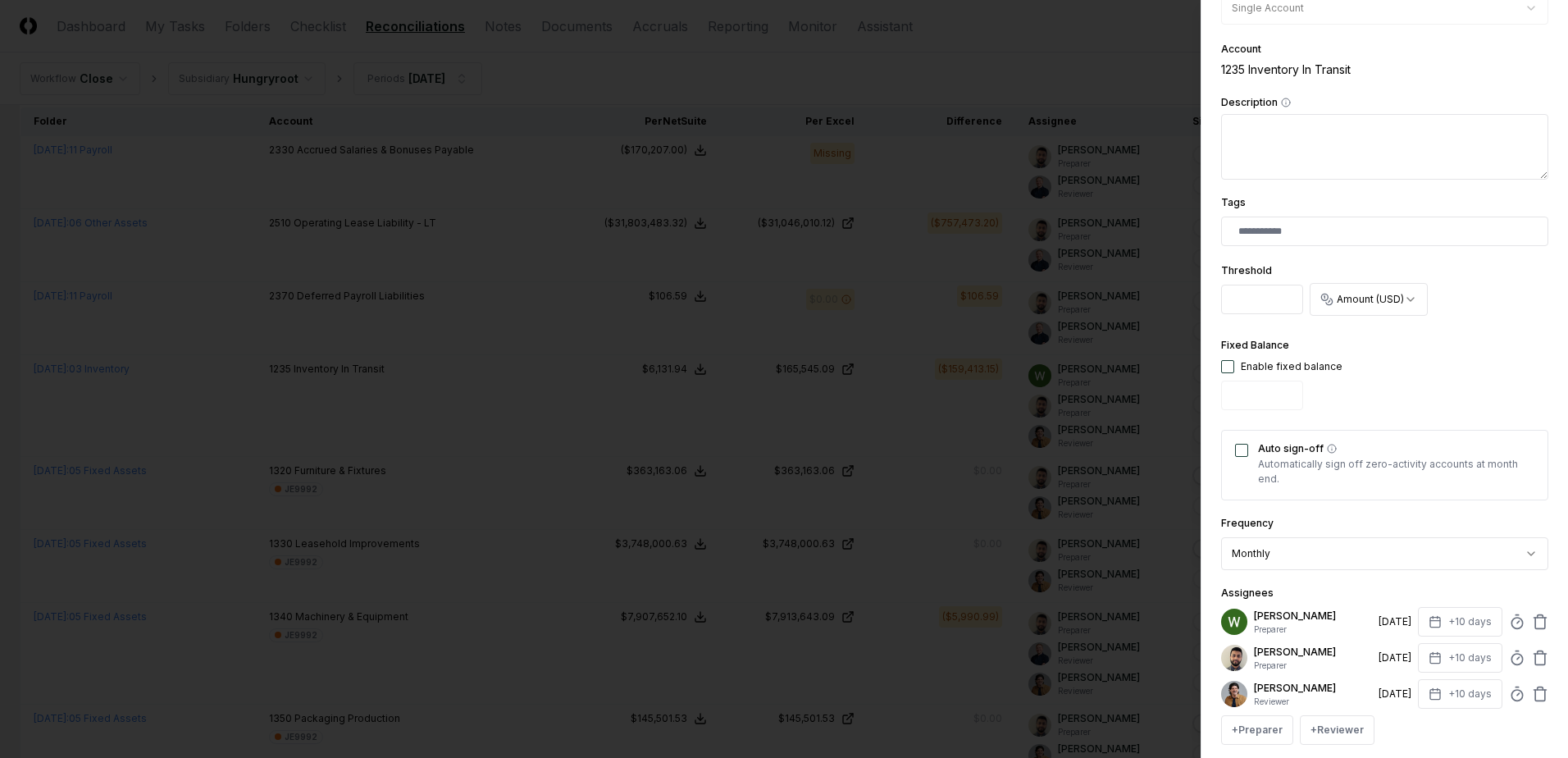
scroll to position [410, 0]
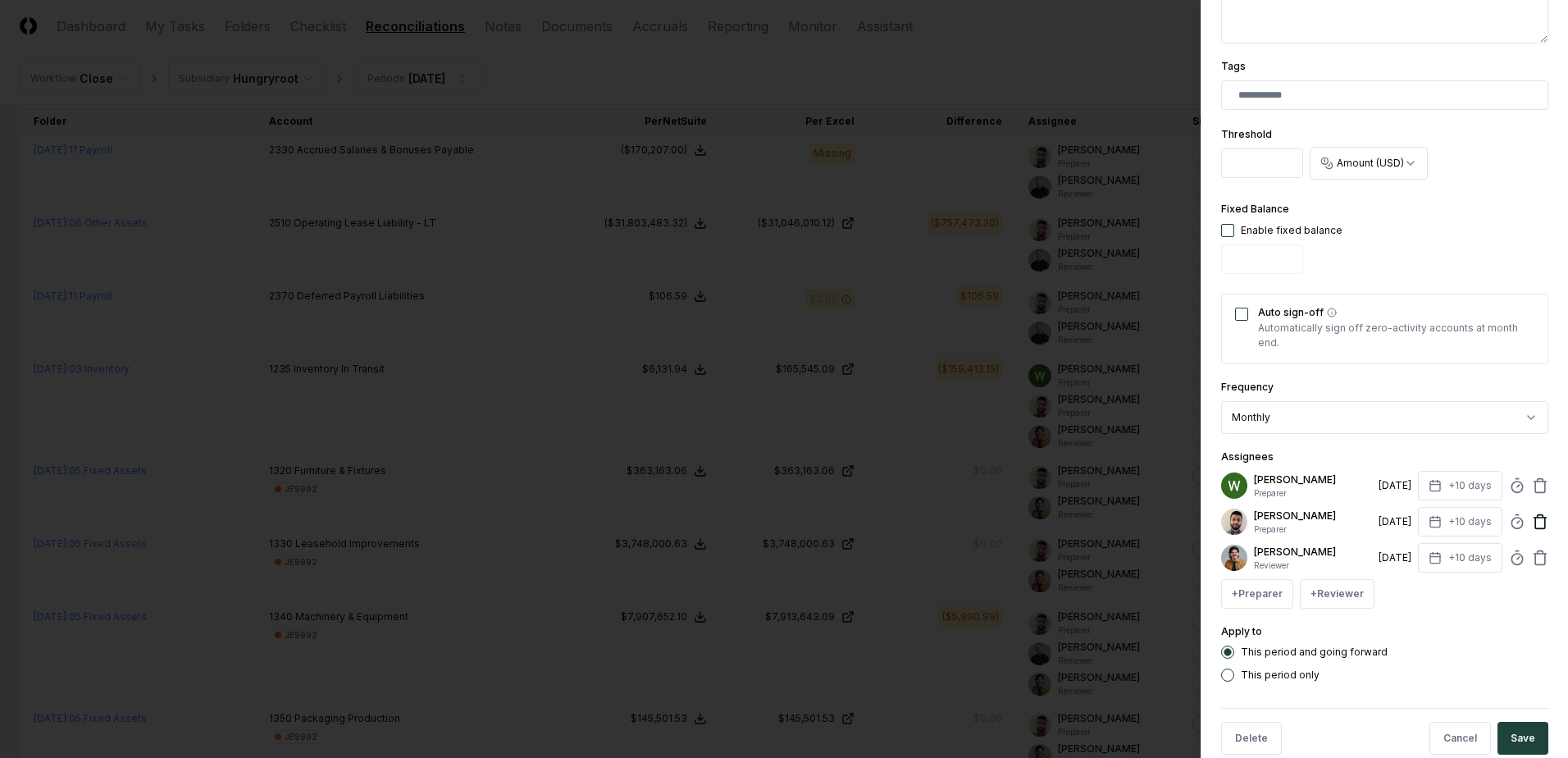
click at [1532, 523] on icon at bounding box center [1540, 522] width 17 height 17
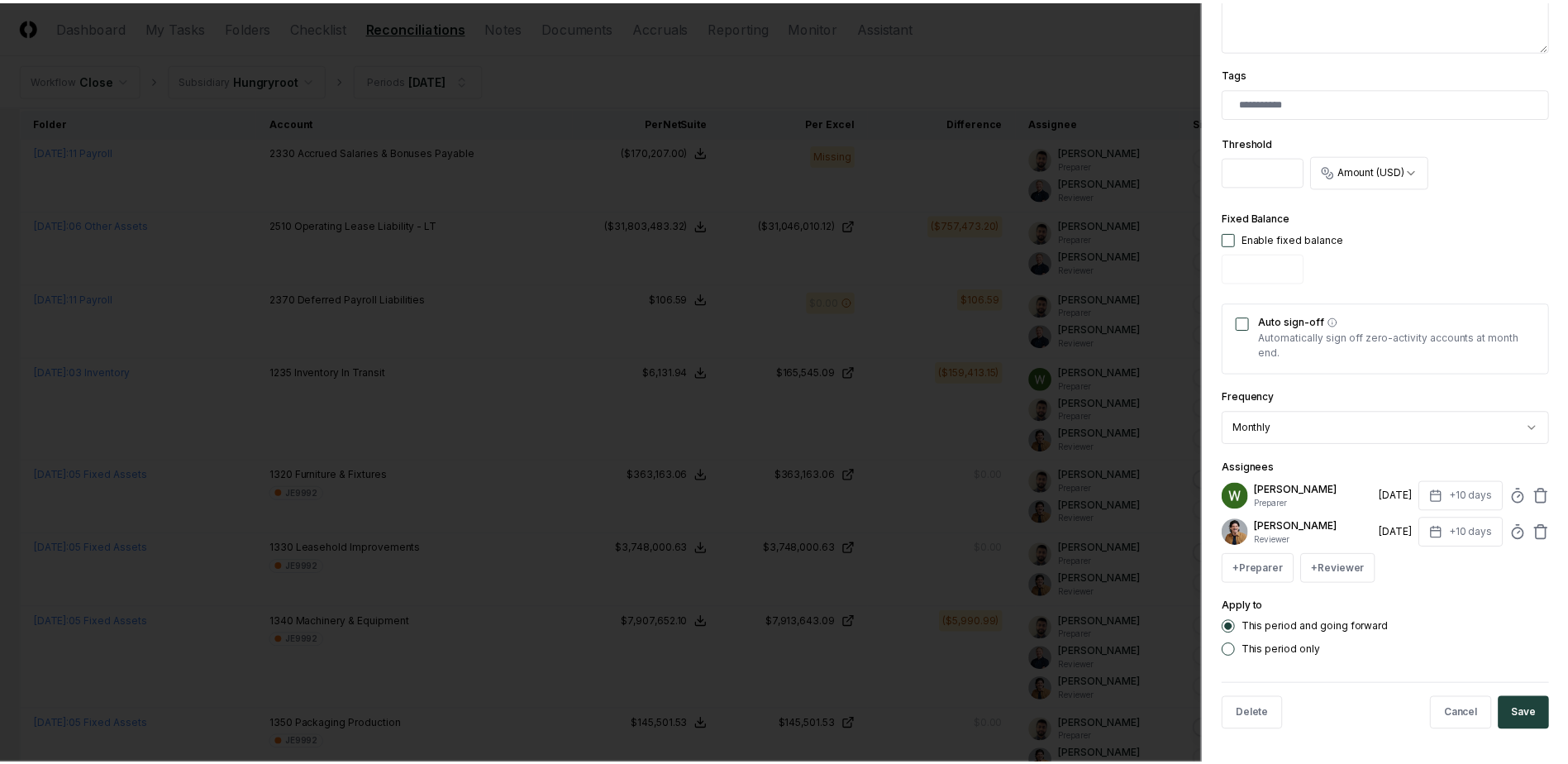
scroll to position [407, 0]
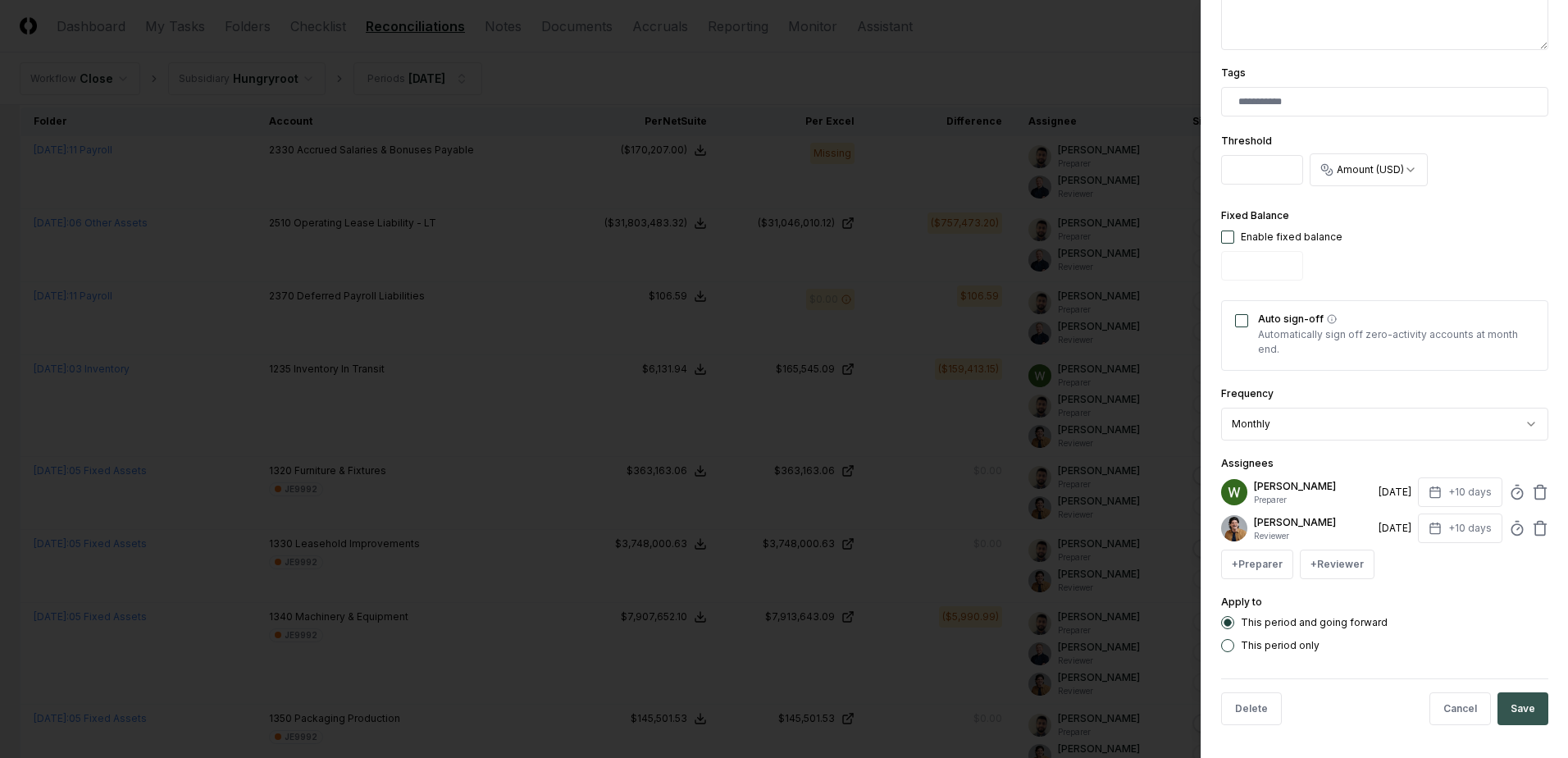
click at [1525, 711] on button "Save" at bounding box center [1523, 709] width 51 height 33
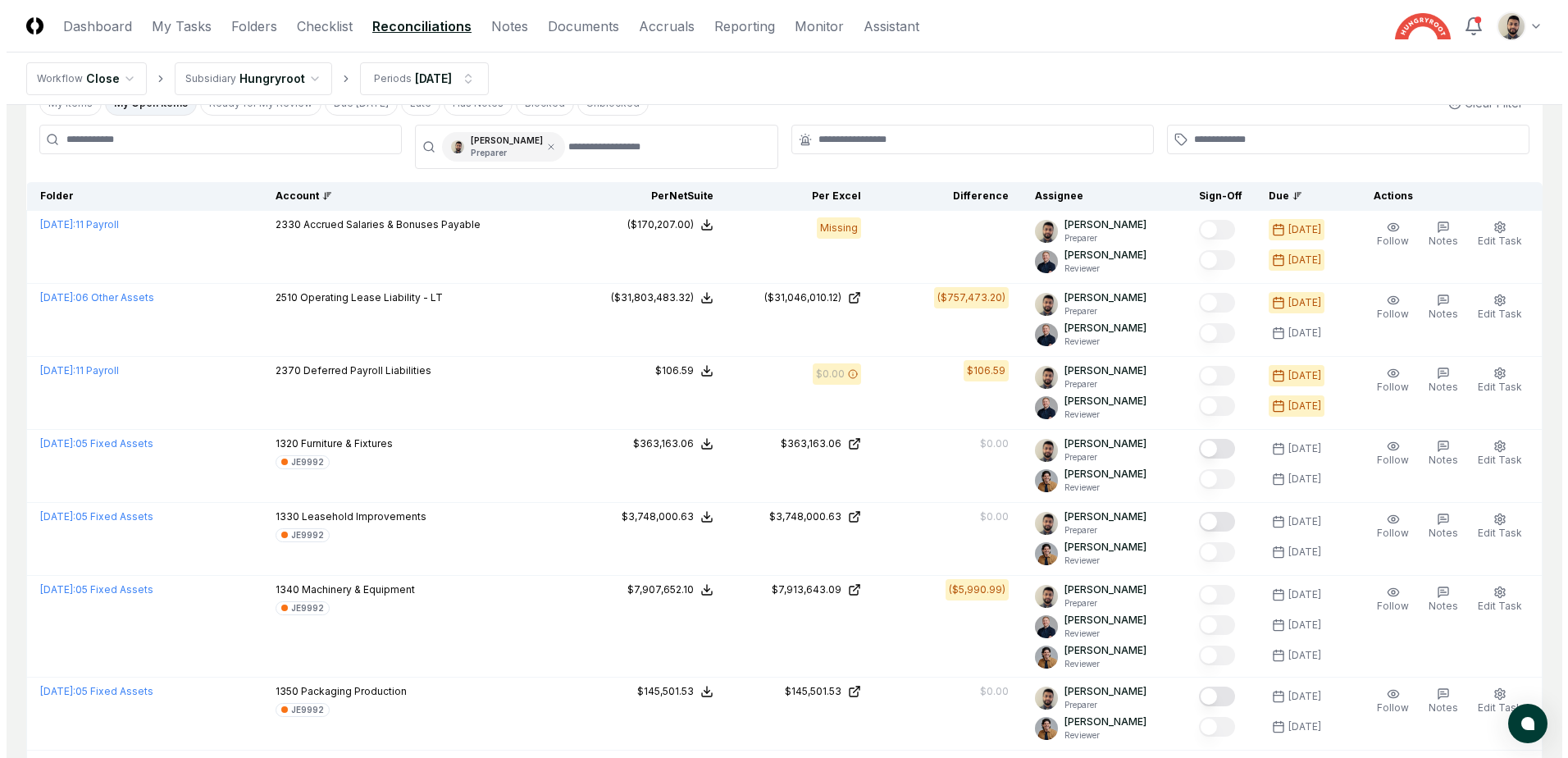
scroll to position [0, 0]
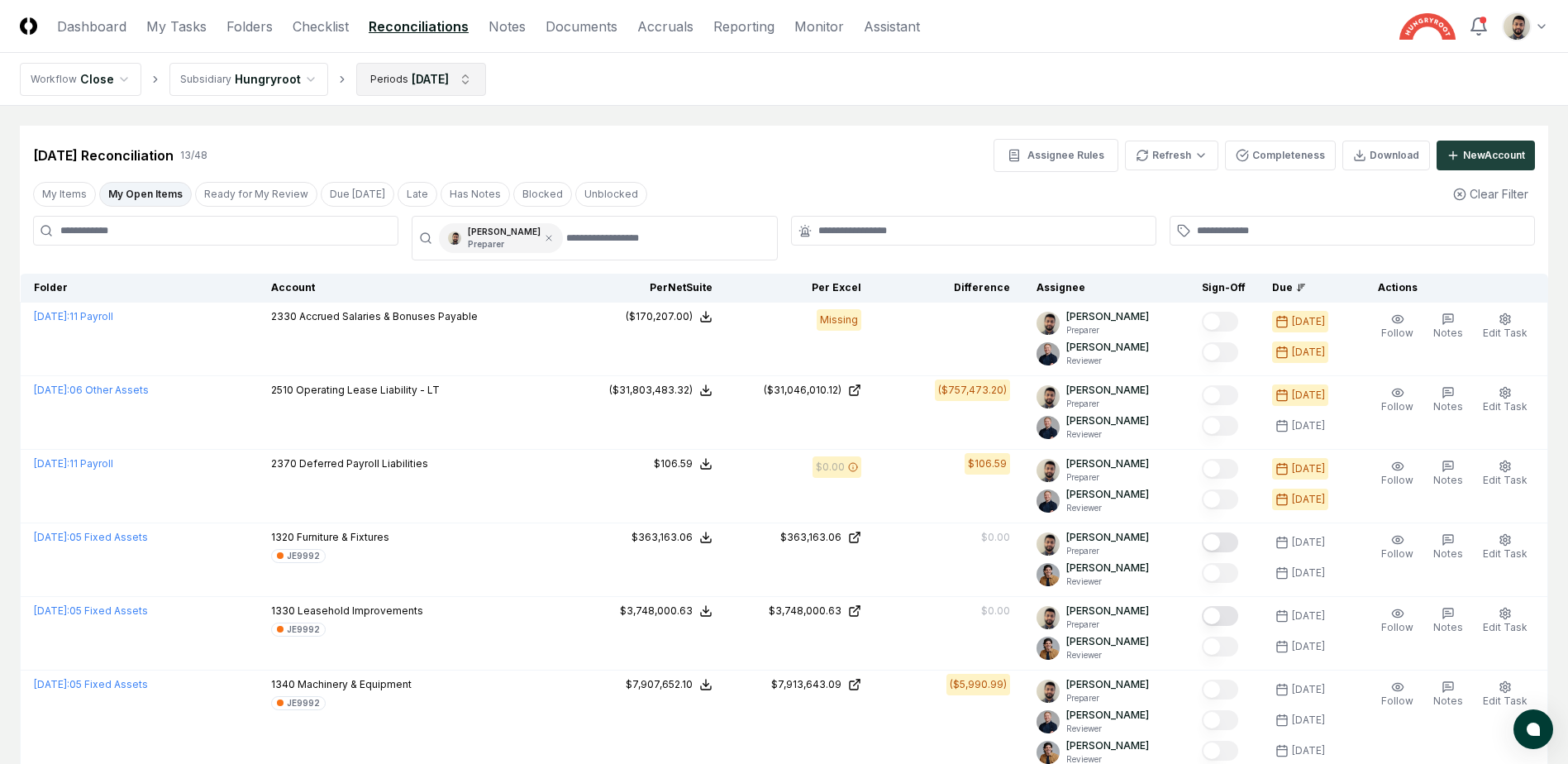
click at [438, 87] on html "CloseCore Dashboard My Tasks Folders Checklist Reconciliations Notes Documents …" at bounding box center [784, 733] width 1568 height 1465
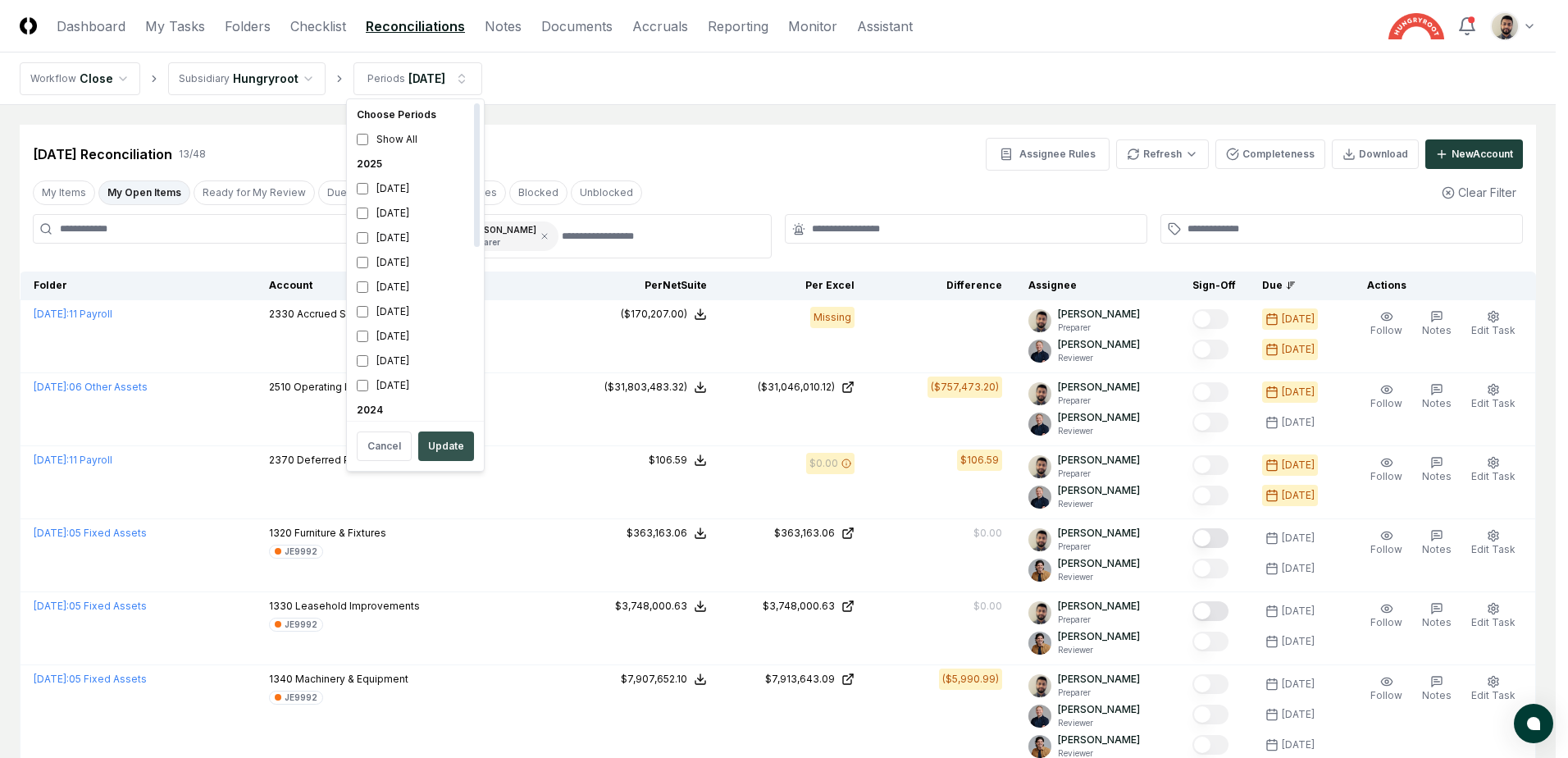
click at [446, 448] on button "Update" at bounding box center [446, 446] width 56 height 29
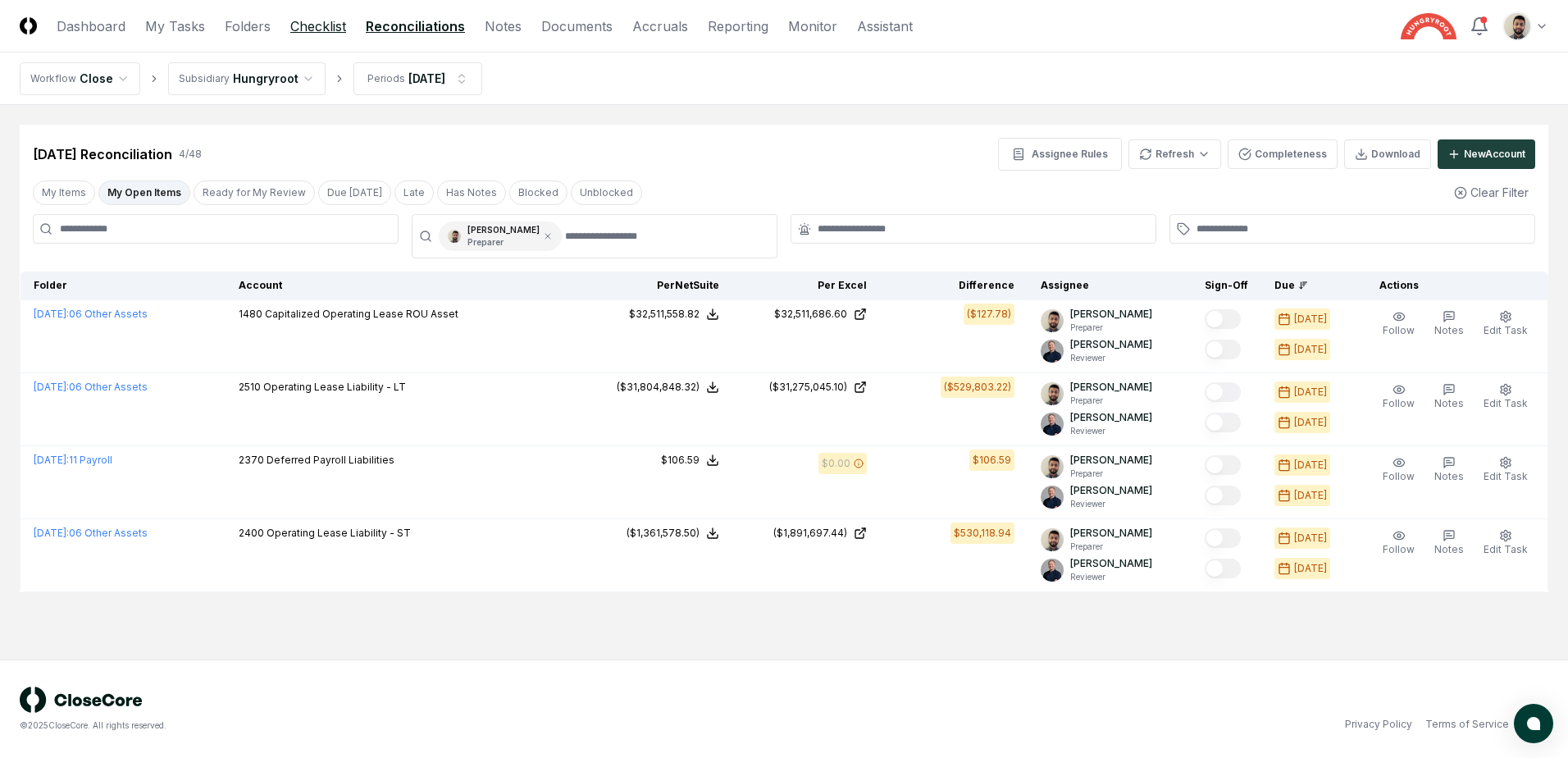
click at [332, 33] on link "Checklist" at bounding box center [318, 26] width 56 height 19
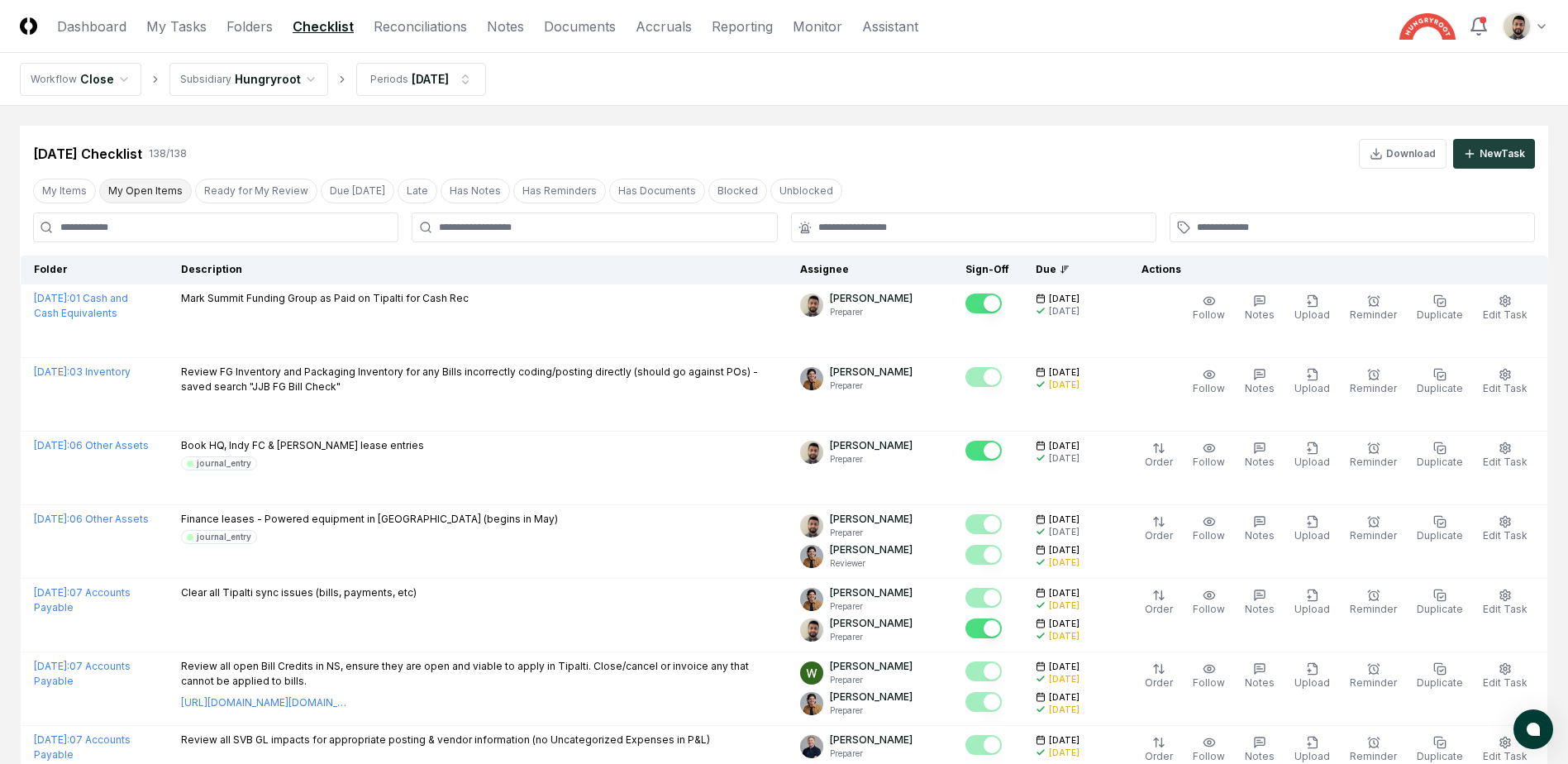
click at [146, 197] on button "My Open Items" at bounding box center [145, 190] width 93 height 25
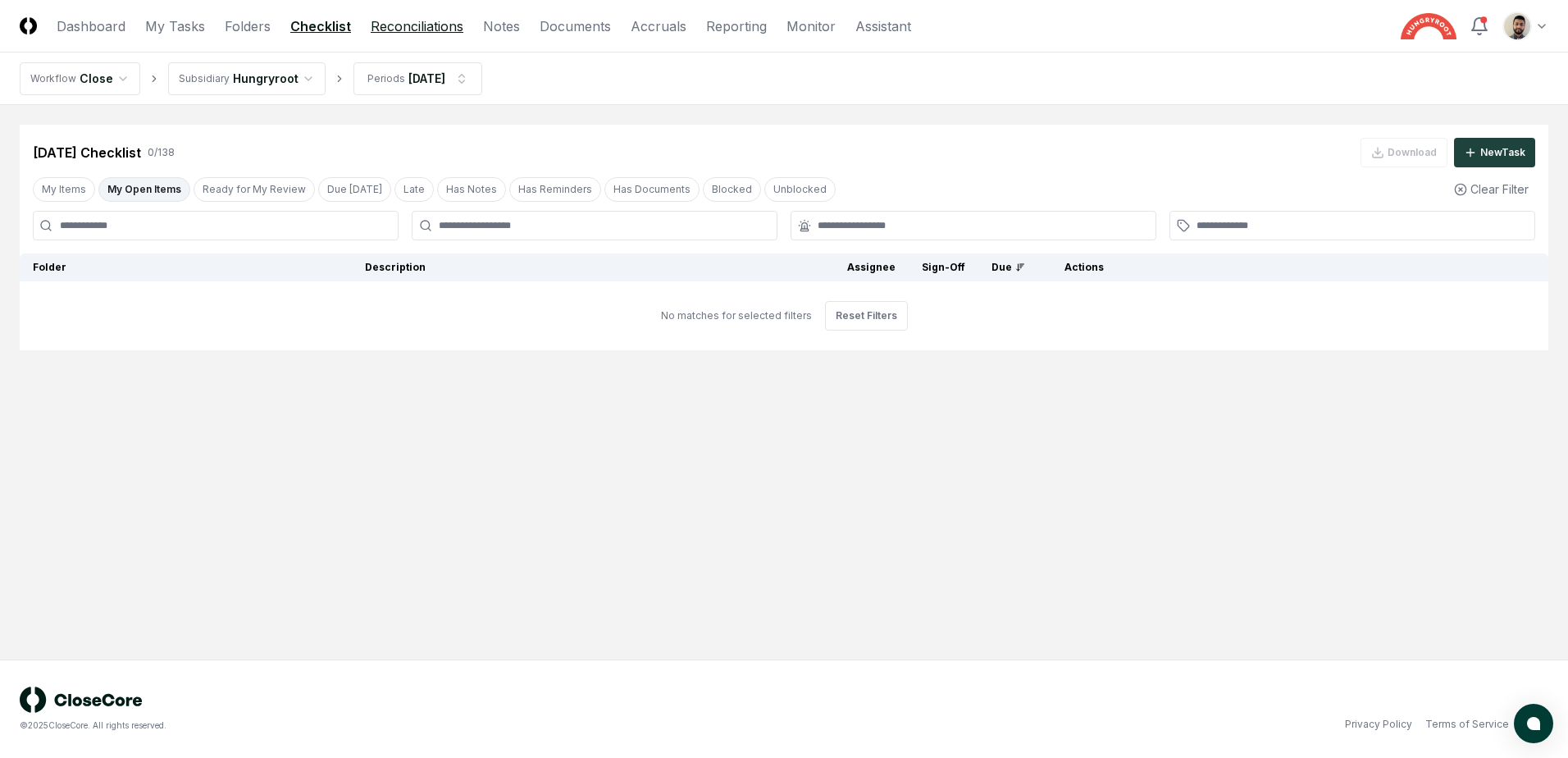
click at [427, 27] on link "Reconciliations" at bounding box center [417, 26] width 93 height 19
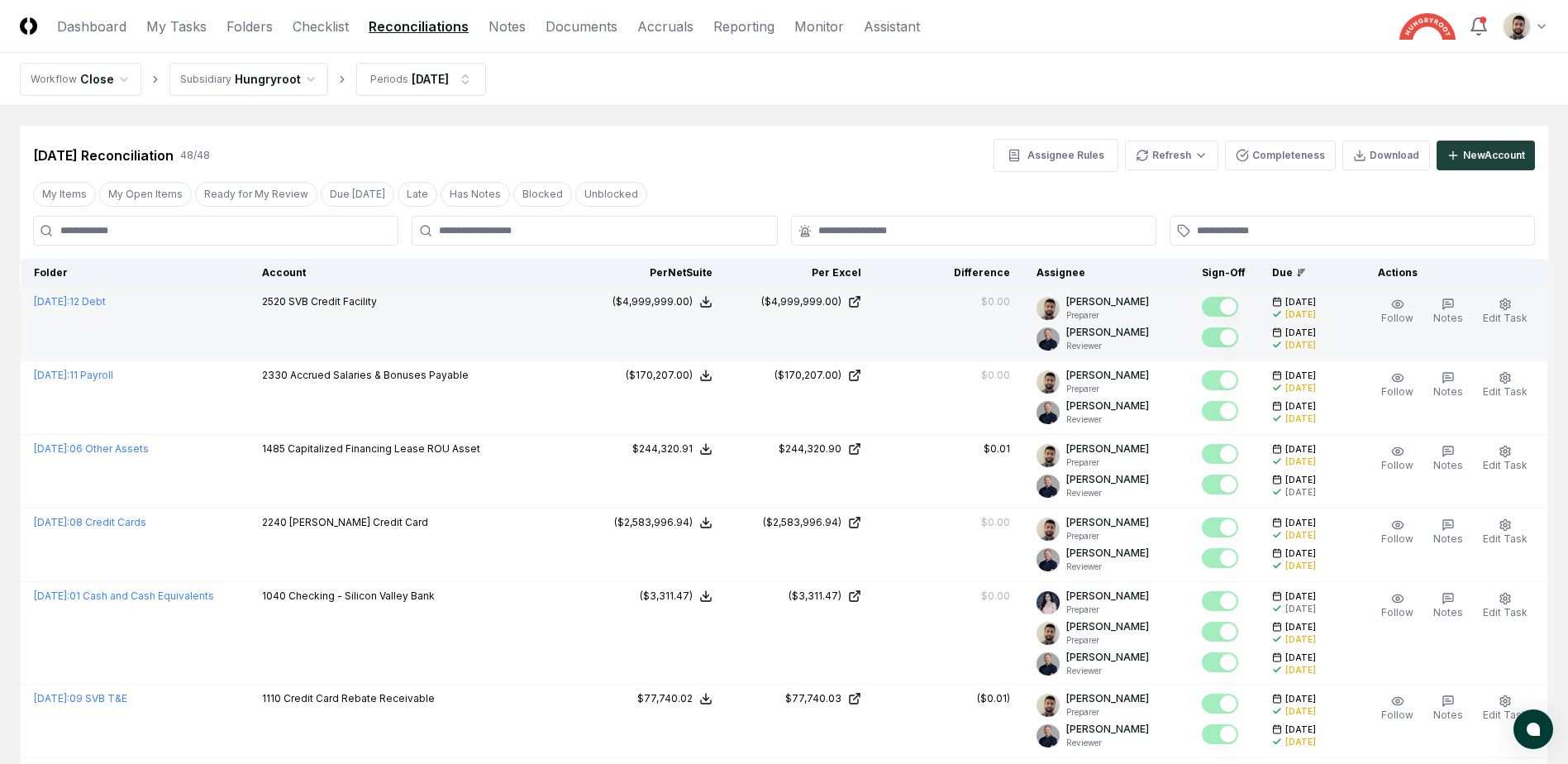
click at [155, 194] on button "My Open Items" at bounding box center [145, 194] width 93 height 25
